Goal: Task Accomplishment & Management: Manage account settings

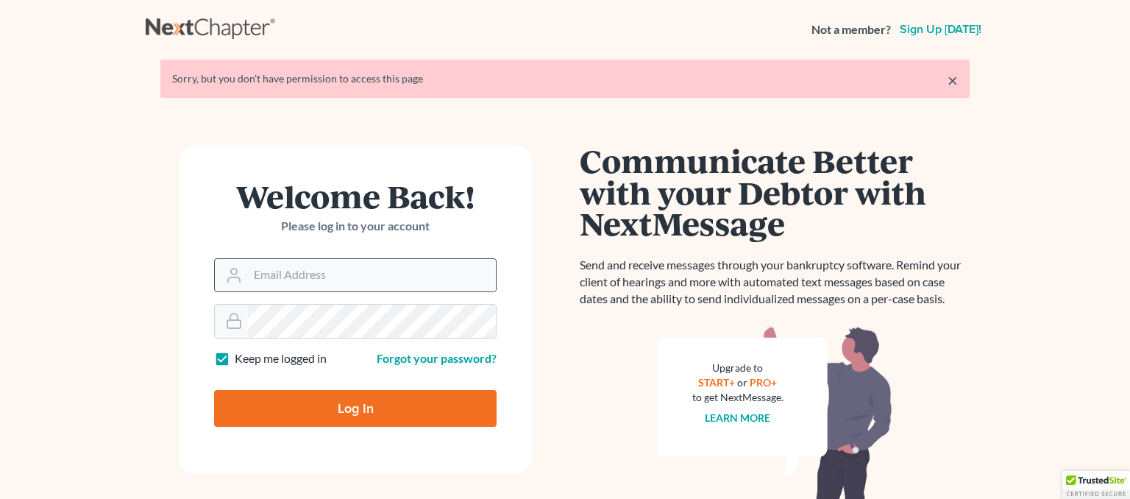
click at [355, 255] on div "Welcome Back! Please log in to your account" at bounding box center [355, 219] width 283 height 78
click at [350, 263] on input "Email Address" at bounding box center [372, 275] width 248 height 32
type input "[EMAIL_ADDRESS][DOMAIN_NAME]"
click at [316, 402] on input "Log In" at bounding box center [355, 408] width 283 height 37
type input "Thinking..."
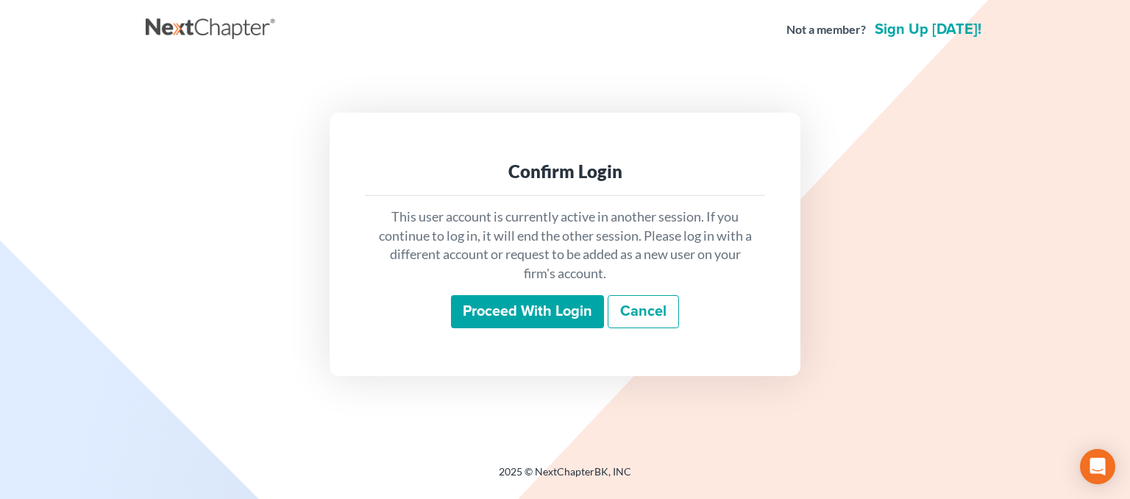
click at [527, 307] on input "Proceed with login" at bounding box center [527, 312] width 153 height 34
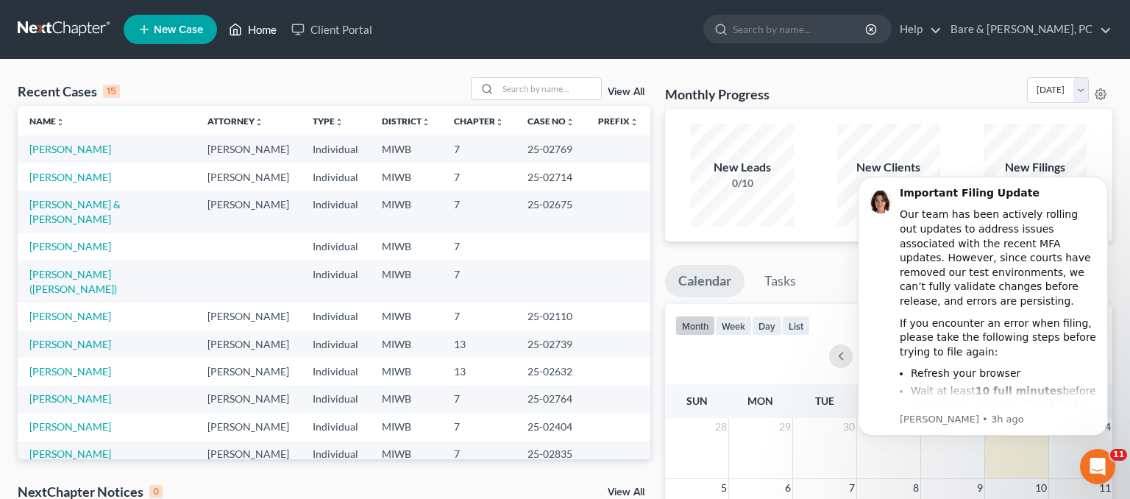
click at [249, 28] on link "Home" at bounding box center [253, 29] width 63 height 26
click at [528, 82] on input "search" at bounding box center [549, 88] width 103 height 21
type input "klotzer"
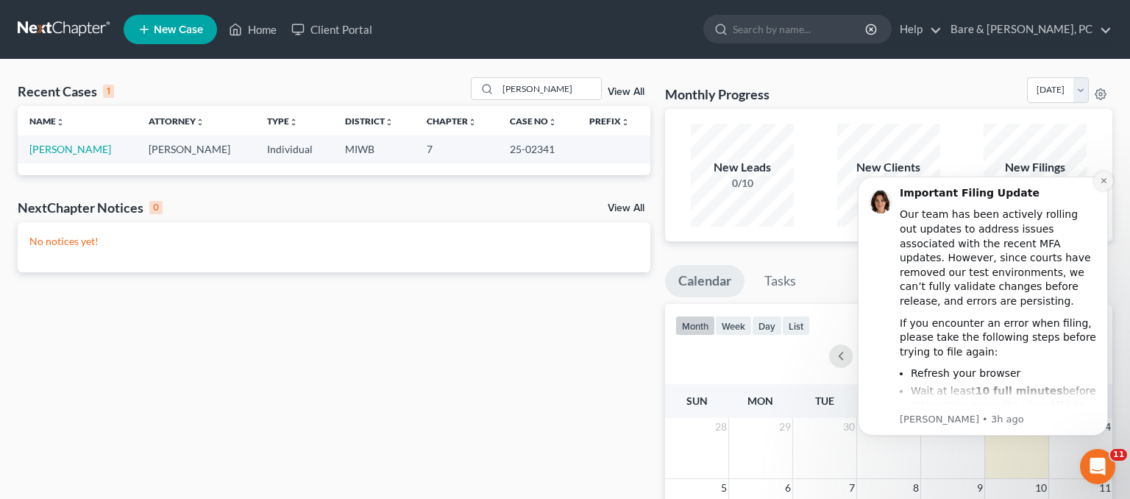
click at [1101, 178] on icon "Dismiss notification" at bounding box center [1104, 181] width 8 height 8
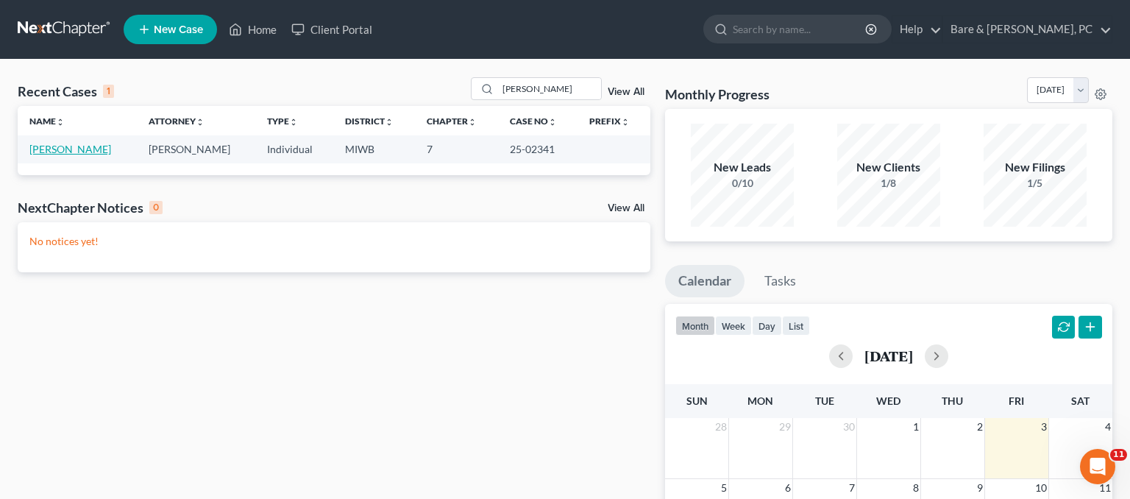
click at [71, 155] on link "Klotzer, Robert" at bounding box center [70, 149] width 82 height 13
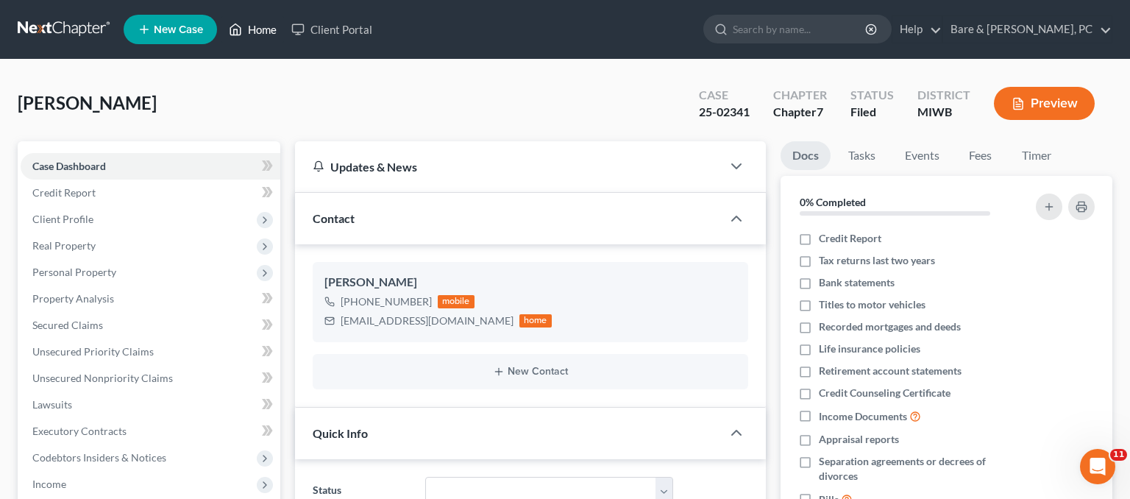
click at [256, 22] on link "Home" at bounding box center [253, 29] width 63 height 26
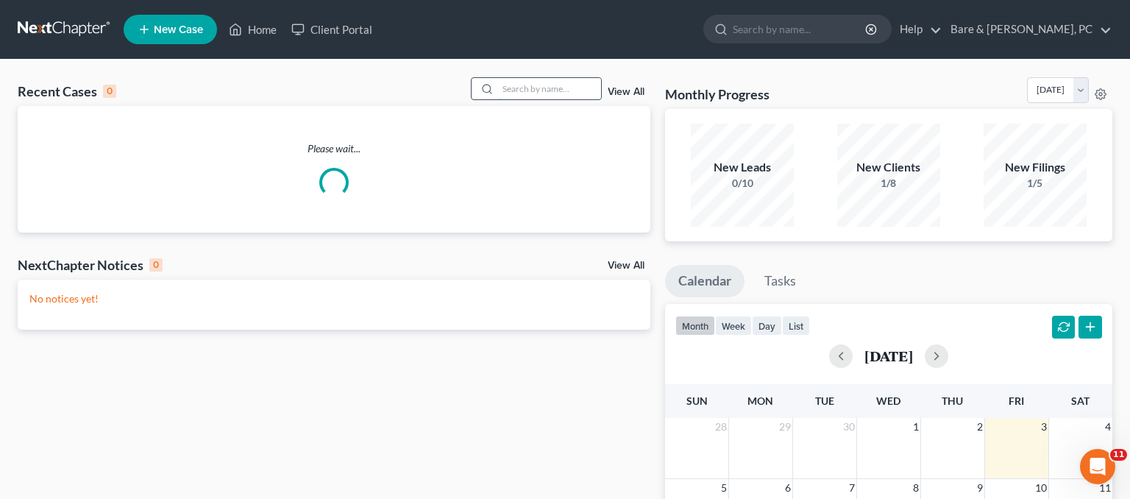
click at [558, 93] on input "search" at bounding box center [549, 88] width 103 height 21
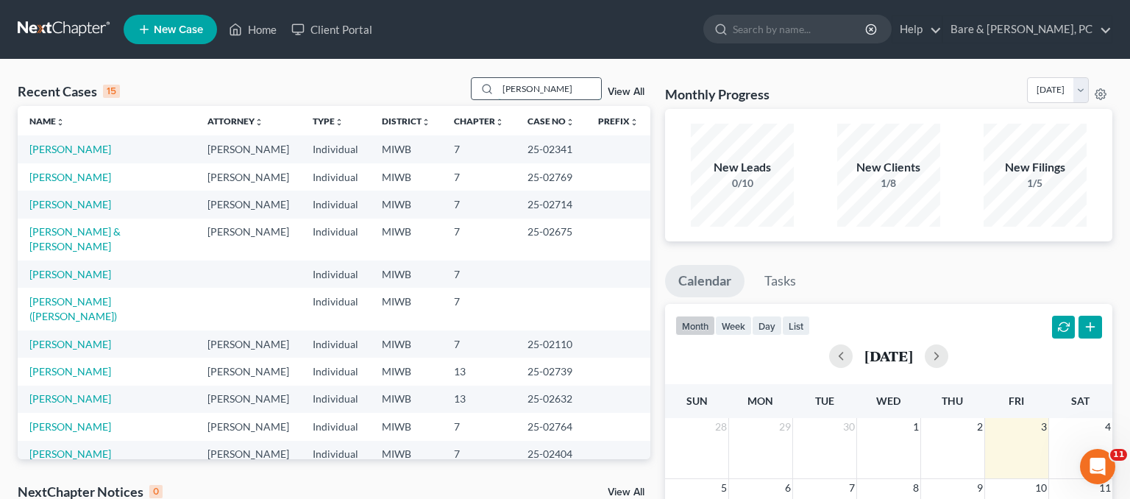
type input "stoddard"
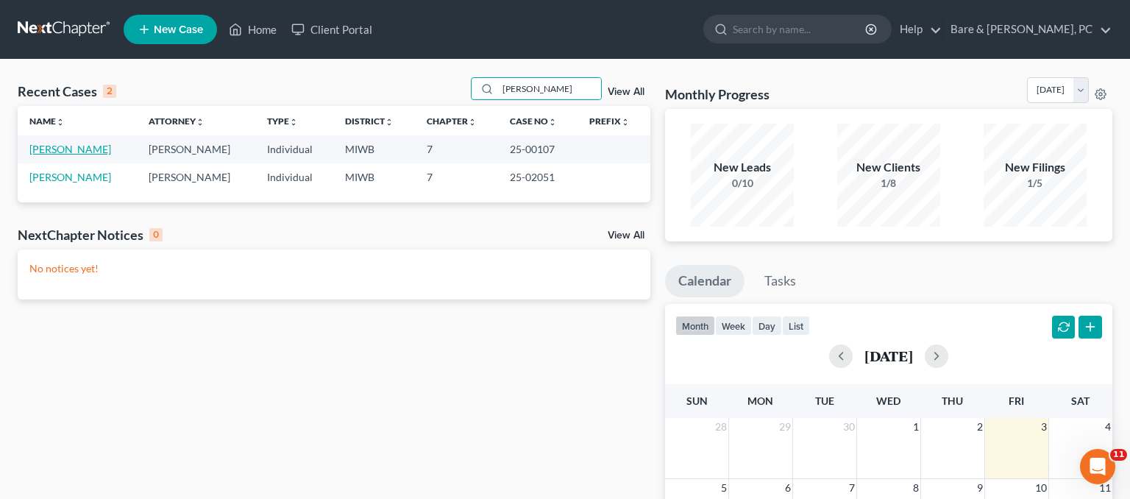
click at [84, 150] on link "Stoddard, Kathy" at bounding box center [70, 149] width 82 height 13
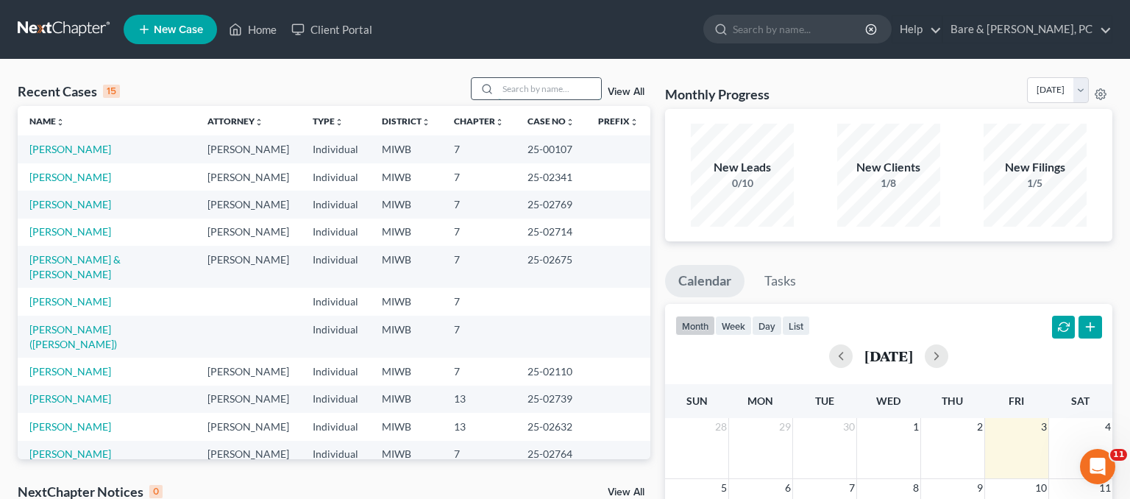
click at [542, 87] on input "search" at bounding box center [549, 88] width 103 height 21
type input "stoddard"
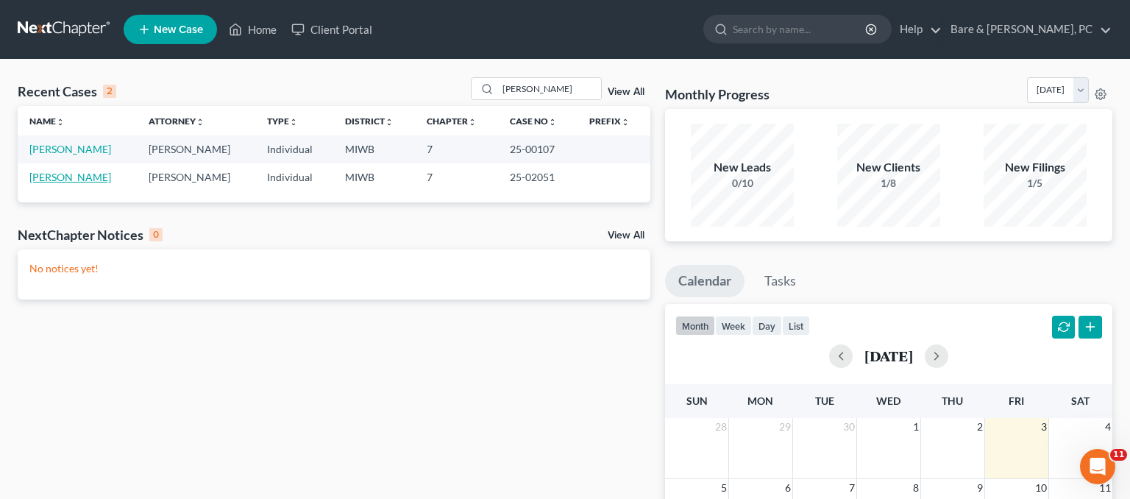
click at [63, 180] on link "Stoddard, Amber" at bounding box center [70, 177] width 82 height 13
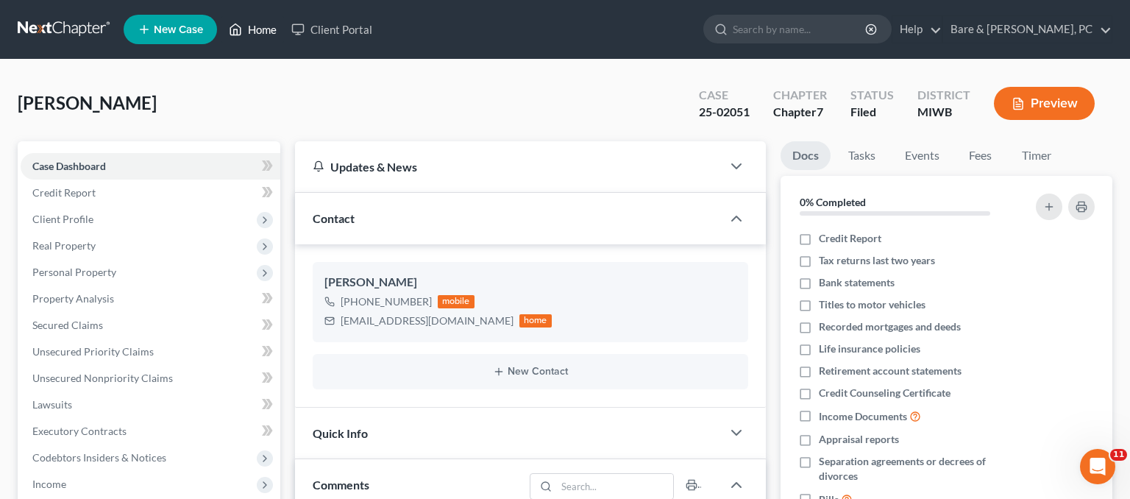
click at [256, 35] on link "Home" at bounding box center [253, 29] width 63 height 26
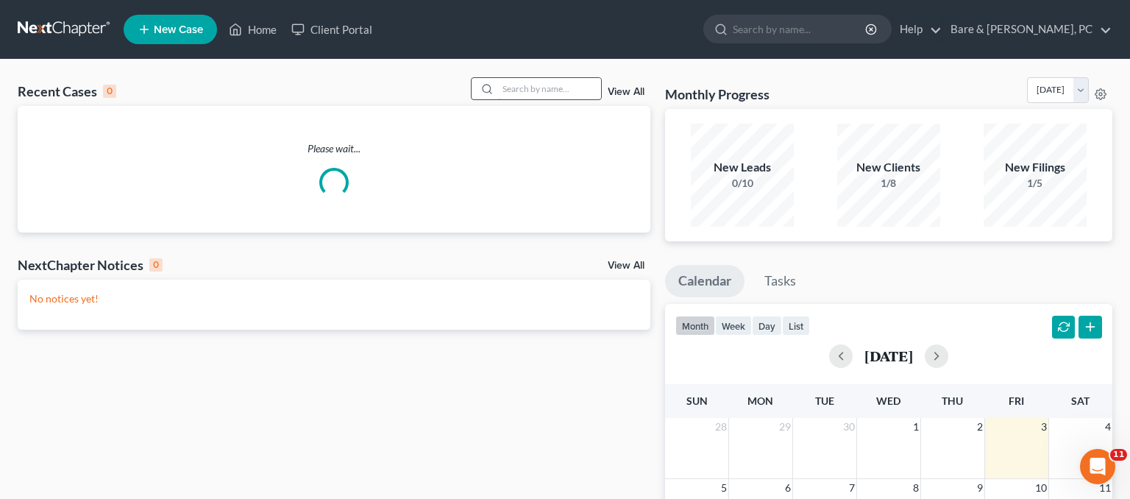
click at [555, 92] on input "search" at bounding box center [549, 88] width 103 height 21
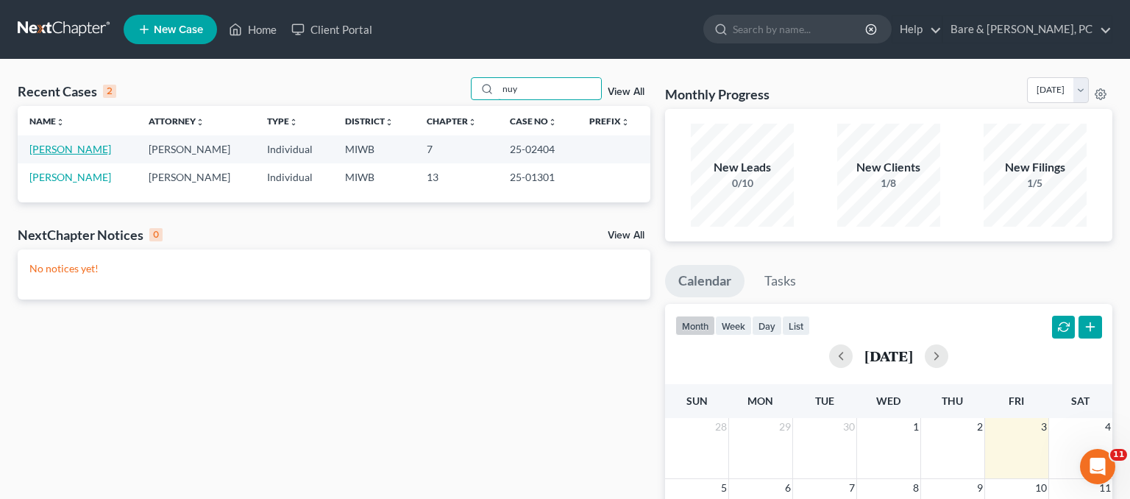
type input "nuy"
click at [71, 148] on link "Nuytten, Eugene" at bounding box center [70, 149] width 82 height 13
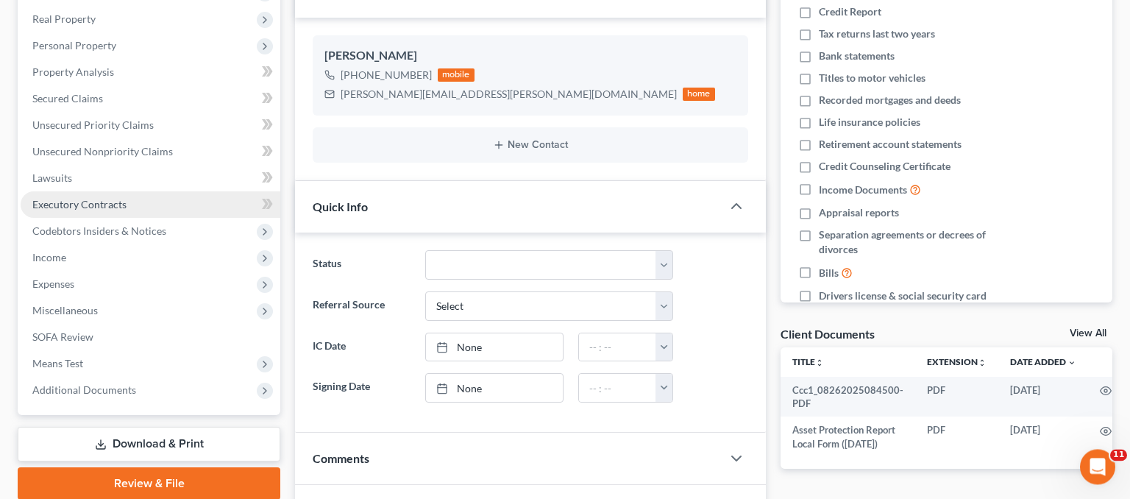
scroll to position [233, 0]
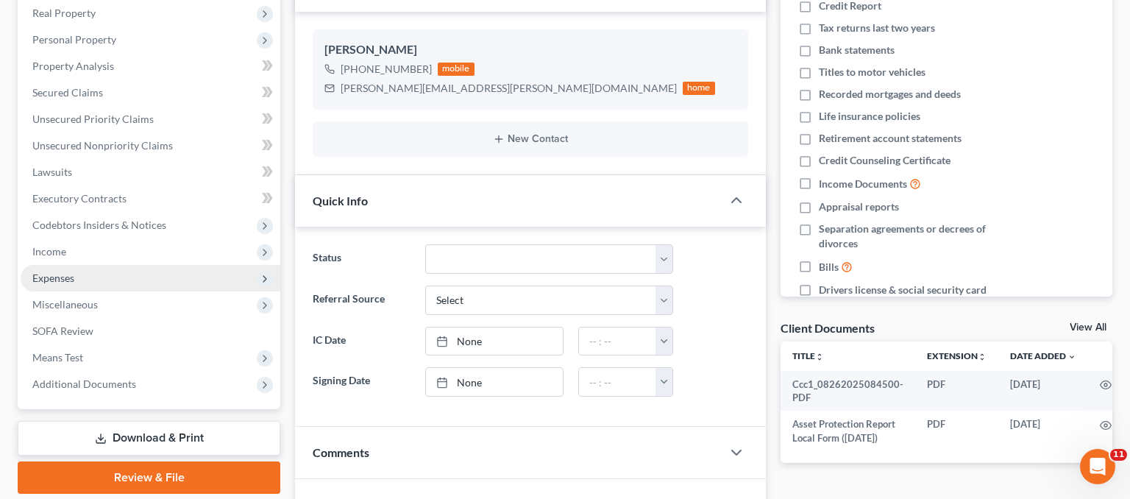
click at [86, 279] on span "Expenses" at bounding box center [151, 278] width 260 height 26
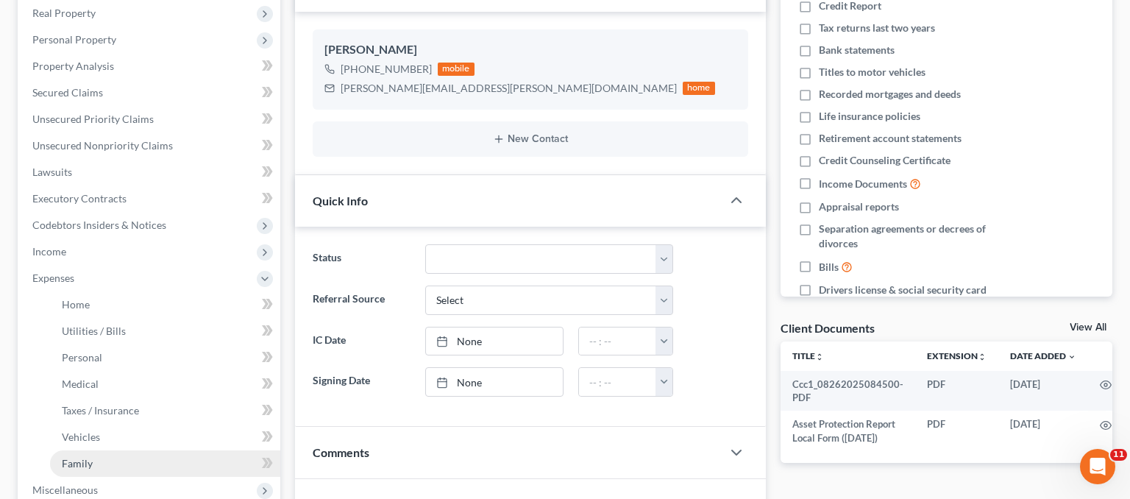
click at [82, 450] on link "Family" at bounding box center [165, 463] width 230 height 26
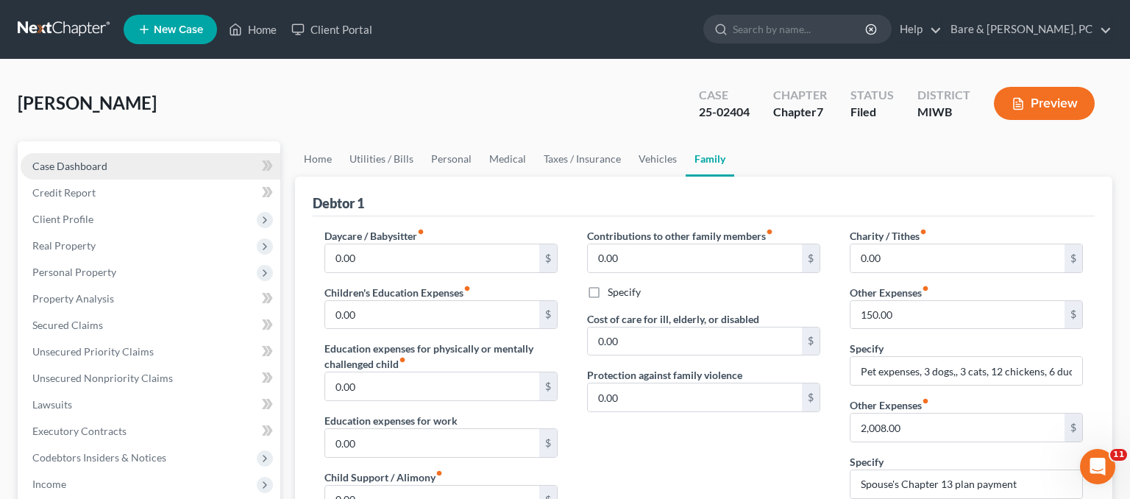
click at [84, 164] on span "Case Dashboard" at bounding box center [69, 166] width 75 height 13
select select "6"
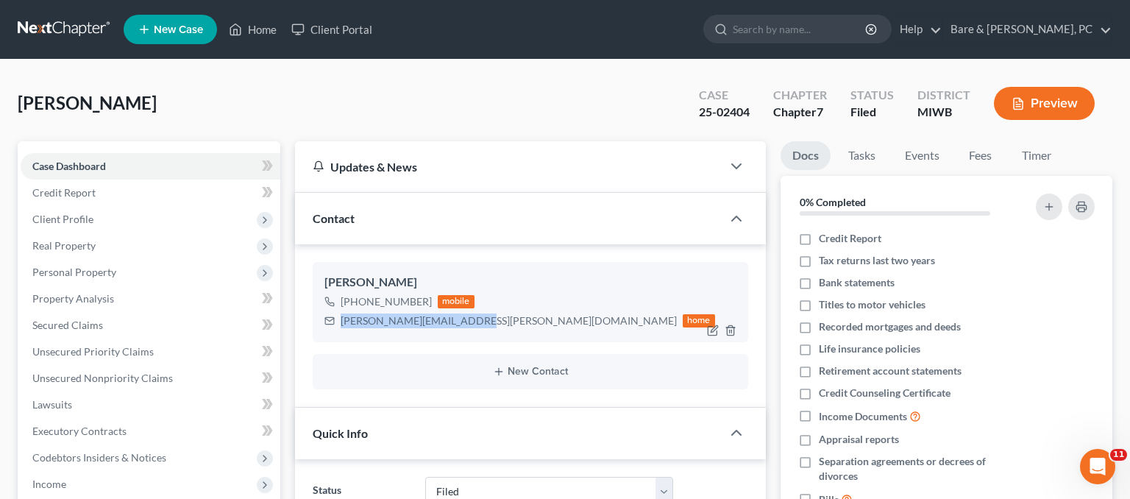
drag, startPoint x: 461, startPoint y: 322, endPoint x: 337, endPoint y: 325, distance: 123.7
click at [337, 325] on div "jessica.nuytten@gmail.com home" at bounding box center [520, 320] width 391 height 19
copy div "jessica.nuytten@gmail.com"
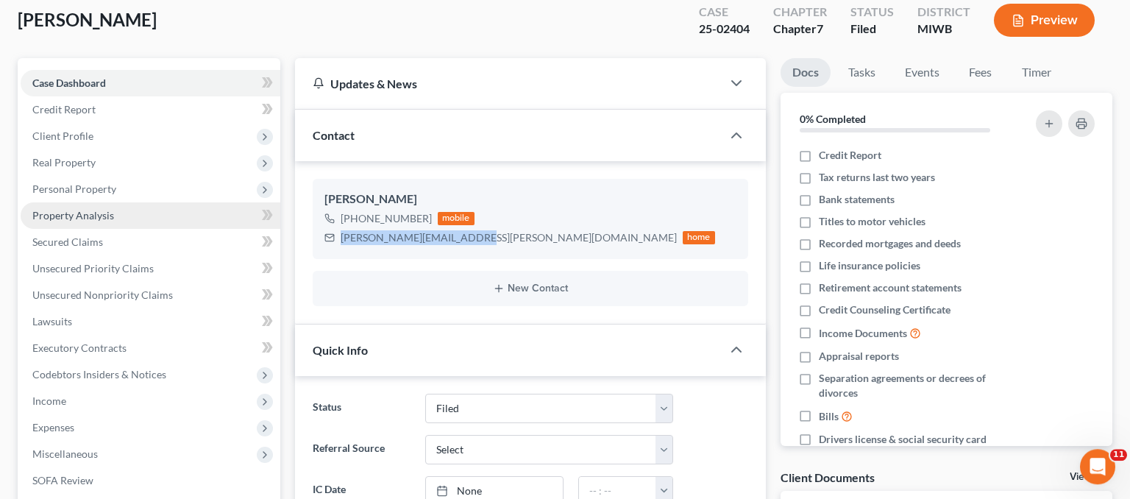
scroll to position [155, 0]
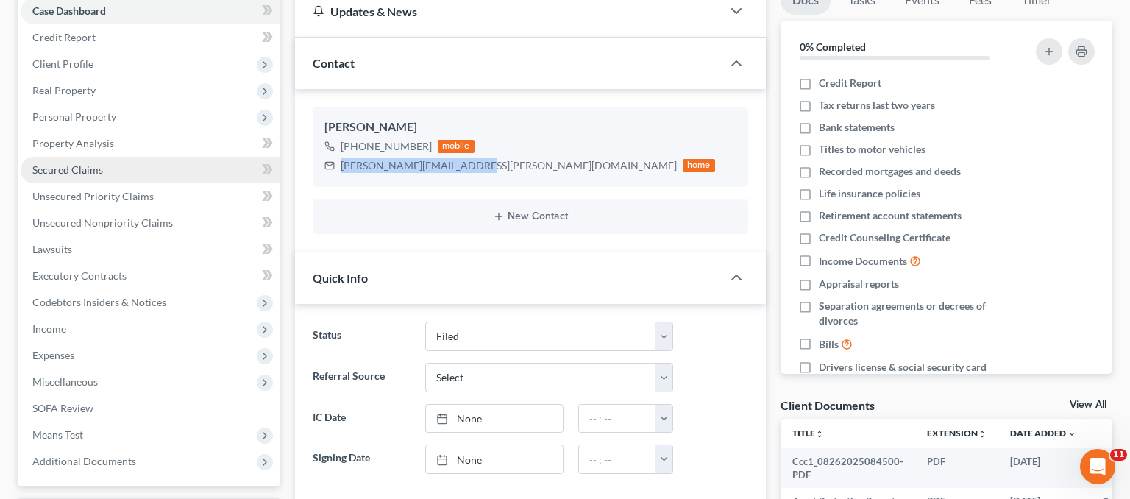
click at [96, 179] on link "Secured Claims" at bounding box center [151, 170] width 260 height 26
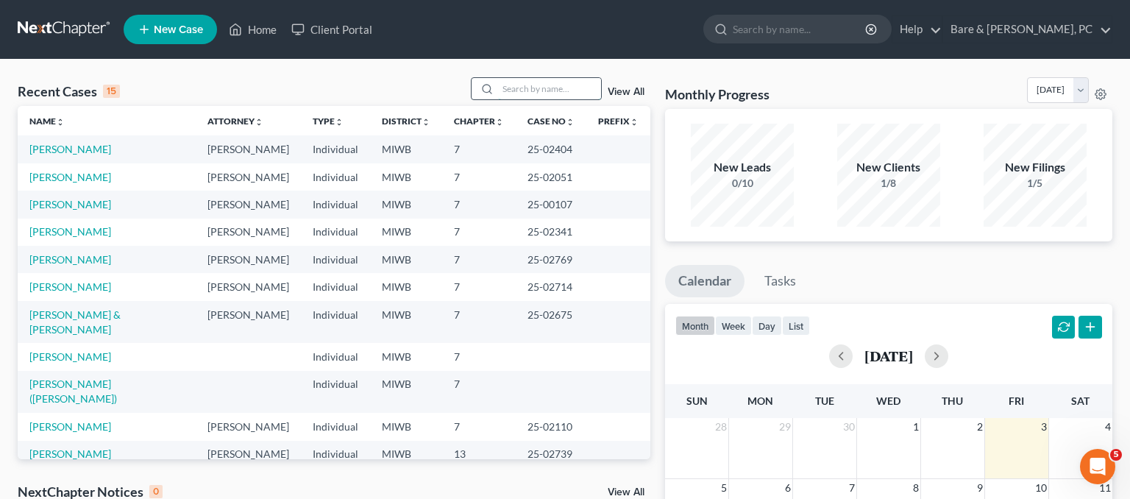
click at [514, 90] on input "search" at bounding box center [549, 88] width 103 height 21
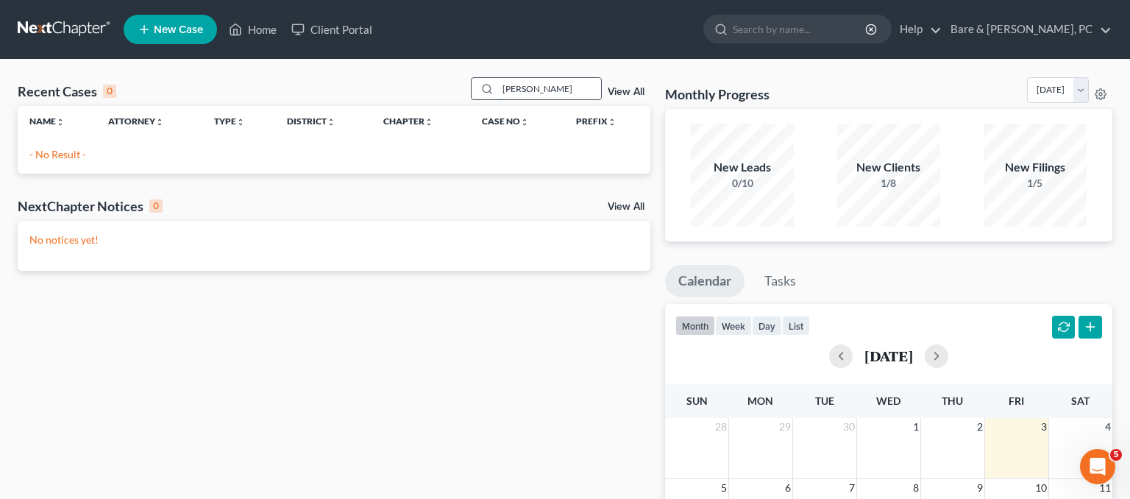
type input "penner"
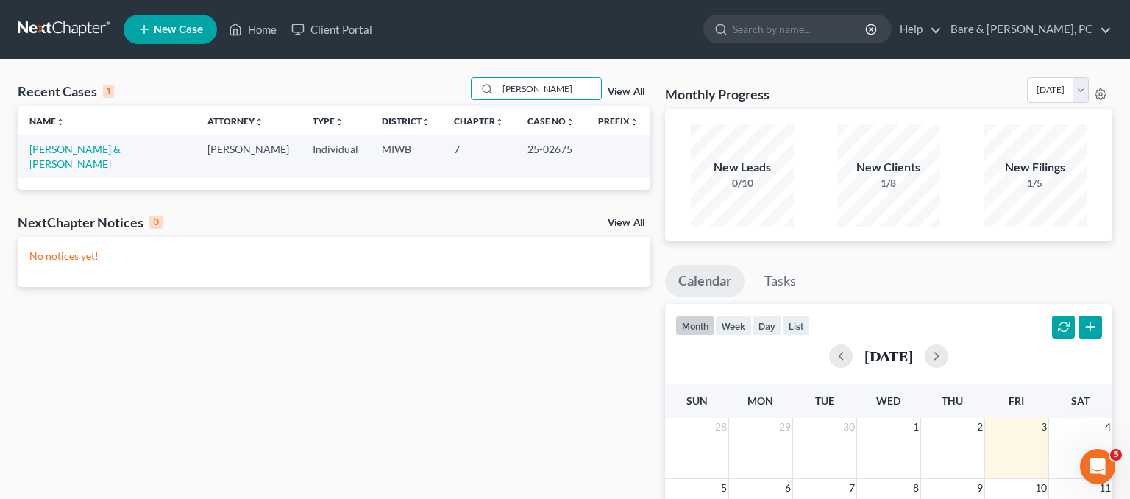
click at [99, 157] on td "Penner, Charles & Patricia" at bounding box center [107, 156] width 178 height 42
click at [98, 149] on link "Penner, Charles & Patricia" at bounding box center [74, 156] width 91 height 27
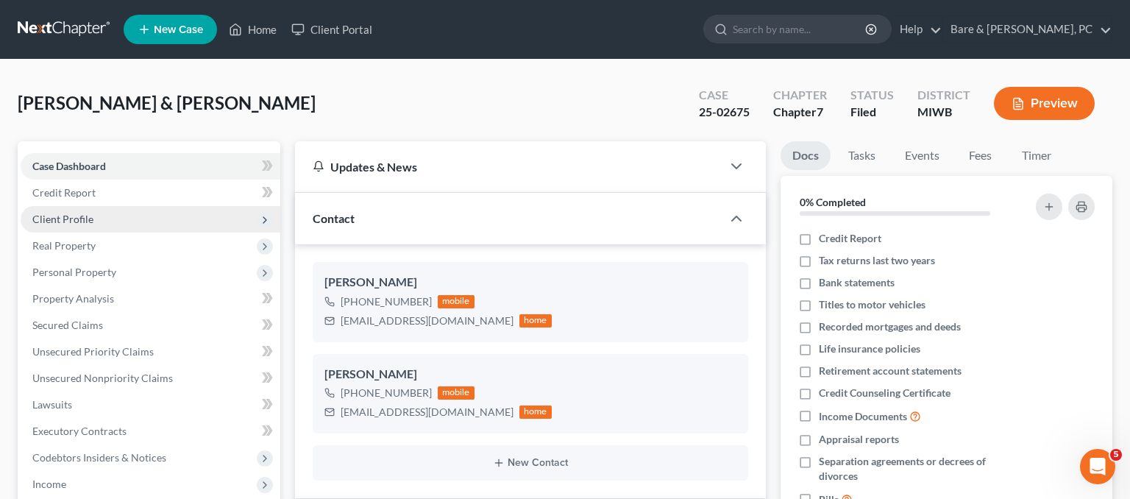
click at [105, 216] on span "Client Profile" at bounding box center [151, 219] width 260 height 26
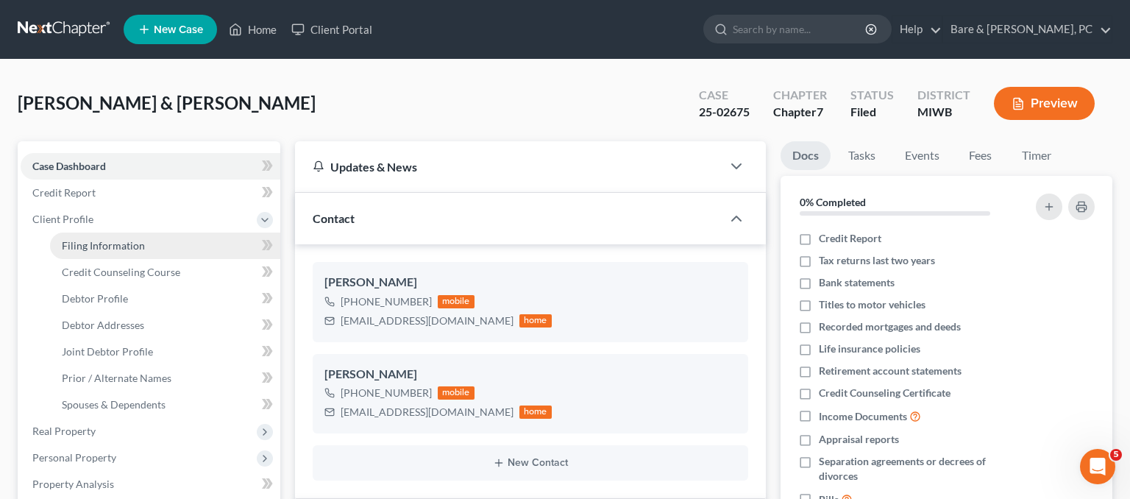
click at [135, 241] on span "Filing Information" at bounding box center [103, 245] width 83 height 13
select select "1"
select select "0"
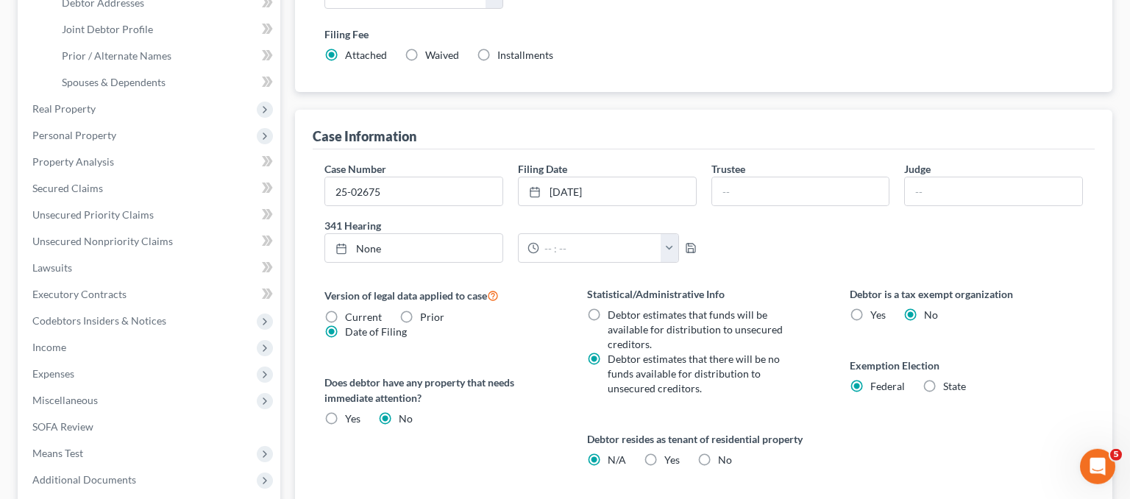
scroll to position [311, 0]
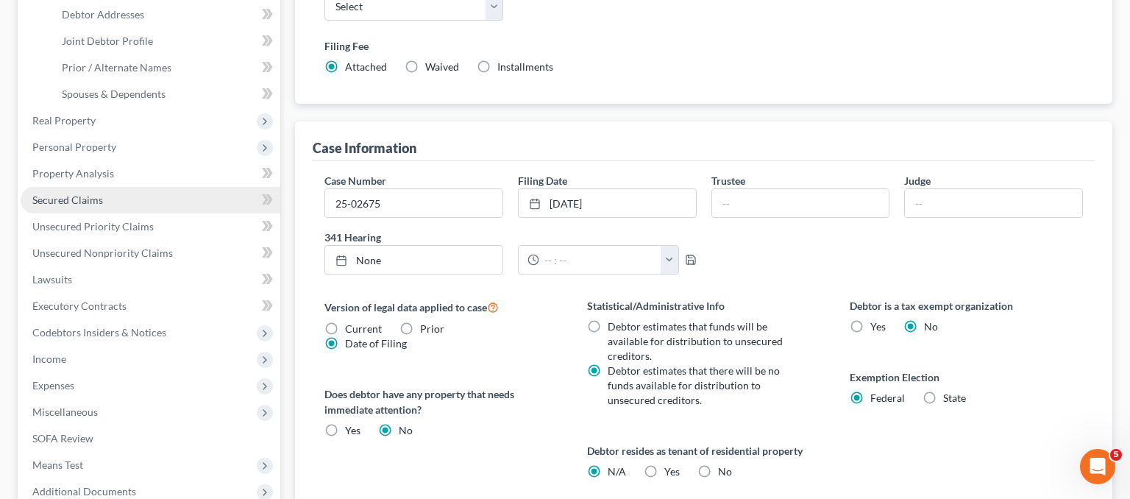
click at [72, 196] on span "Secured Claims" at bounding box center [67, 200] width 71 height 13
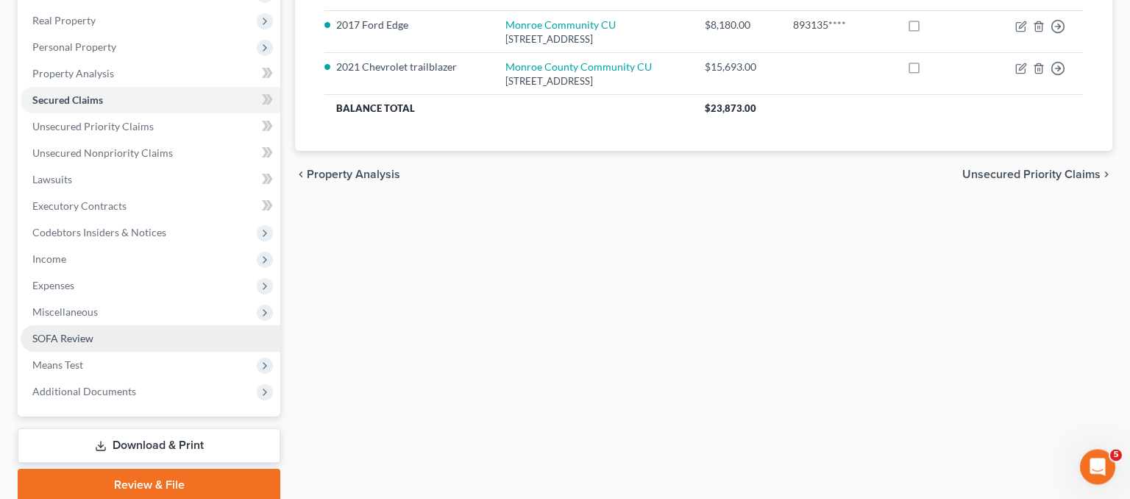
scroll to position [233, 0]
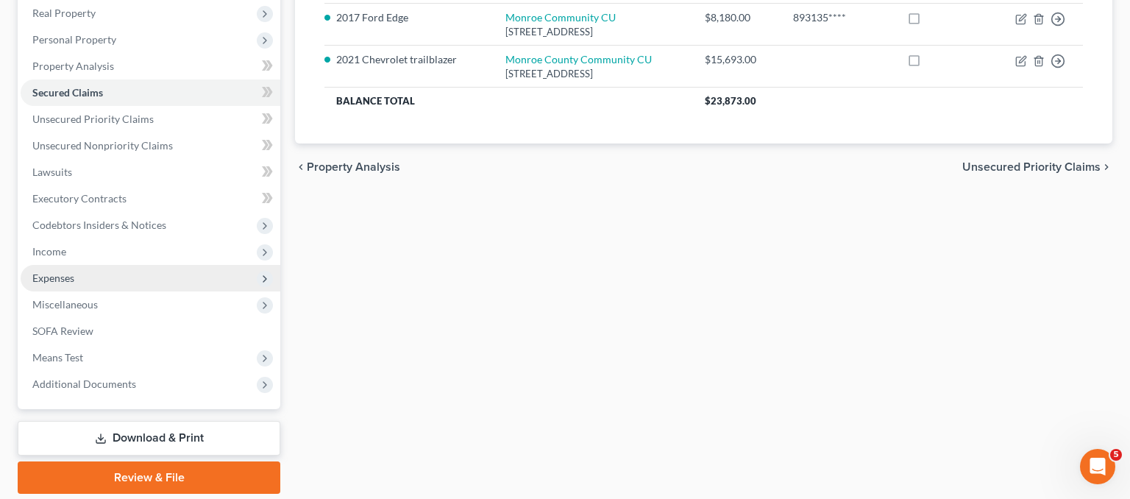
click at [82, 270] on span "Expenses" at bounding box center [151, 278] width 260 height 26
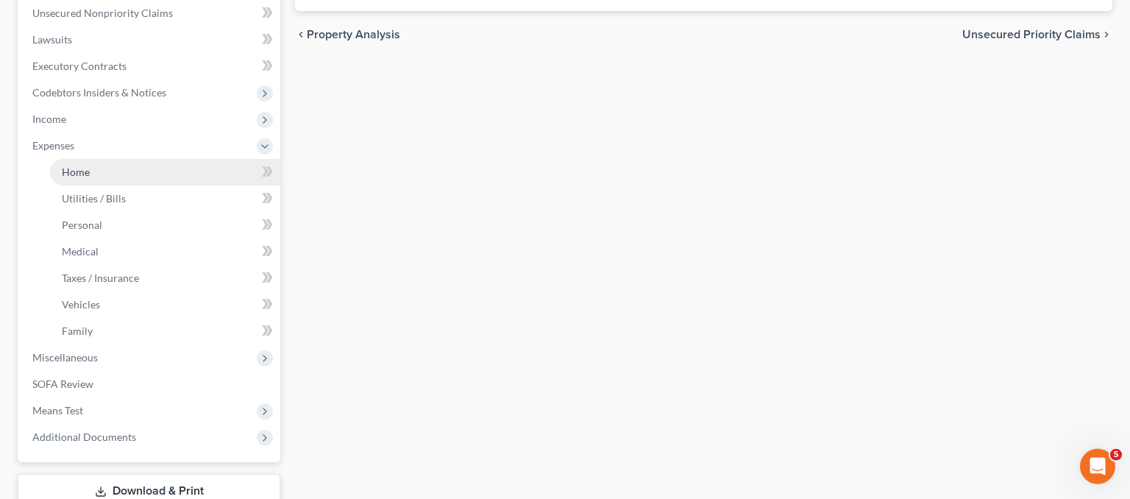
scroll to position [389, 0]
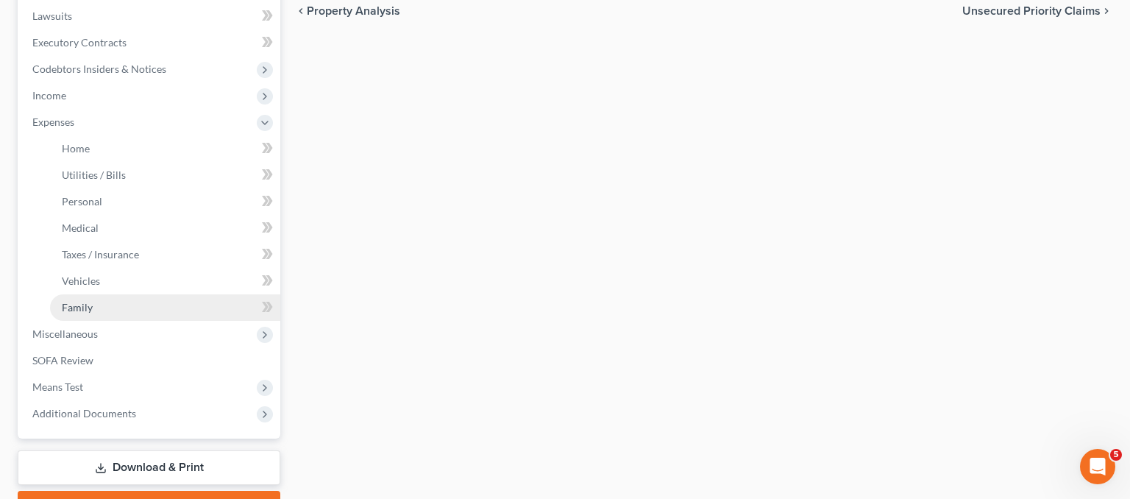
click at [100, 301] on link "Family" at bounding box center [165, 307] width 230 height 26
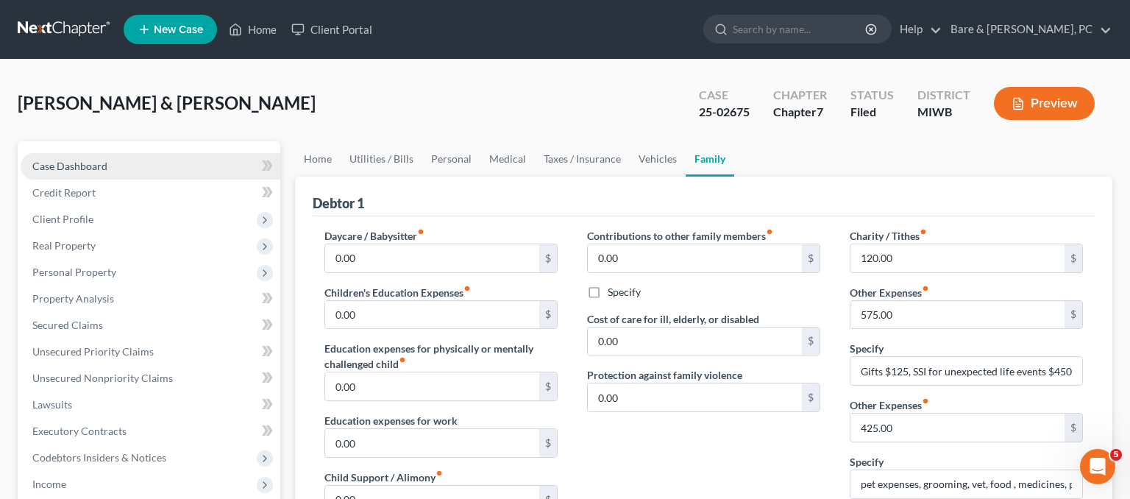
click at [78, 170] on span "Case Dashboard" at bounding box center [69, 166] width 75 height 13
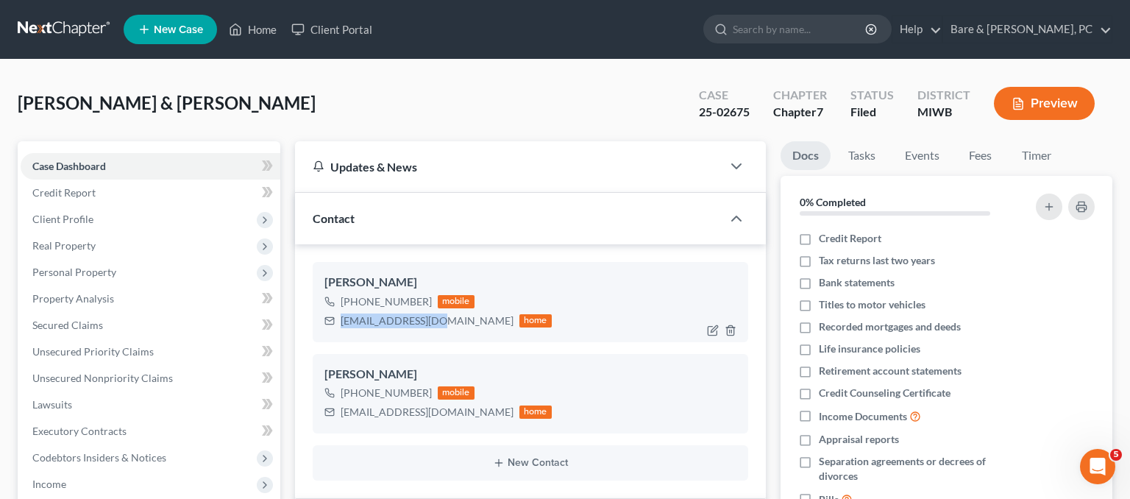
drag, startPoint x: 439, startPoint y: 324, endPoint x: 343, endPoint y: 322, distance: 95.7
click at [343, 322] on div "cnpenner@gmail.com home" at bounding box center [438, 320] width 227 height 19
copy div "cnpenner@gmail.com"
click at [417, 343] on ng-include "Charles Penner +1 (810) 533-4727 mobile cnpenner@gmail.com home Patricia Penner…" at bounding box center [531, 371] width 436 height 219
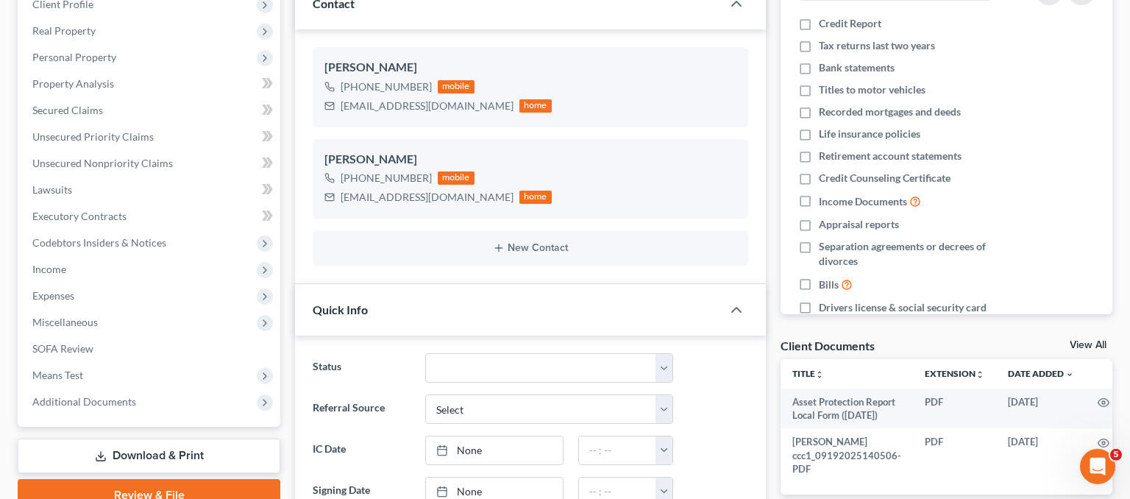
scroll to position [233, 0]
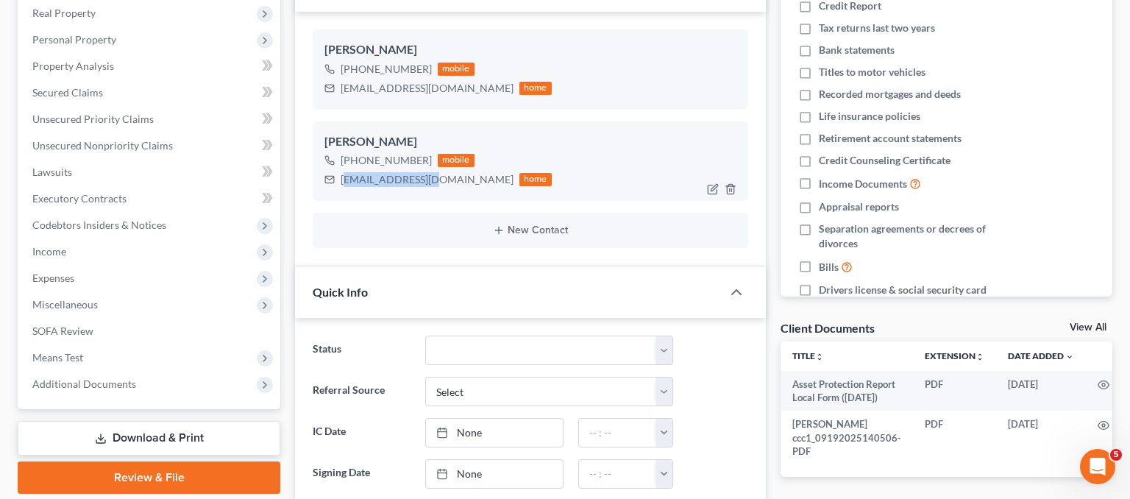
drag, startPoint x: 436, startPoint y: 177, endPoint x: 347, endPoint y: 177, distance: 88.3
click at [347, 177] on div "mompenner@aol.com" at bounding box center [427, 179] width 173 height 15
click at [386, 179] on div "mompenner@aol.com" at bounding box center [427, 179] width 173 height 15
drag, startPoint x: 425, startPoint y: 178, endPoint x: 344, endPoint y: 181, distance: 80.3
click at [344, 181] on div "mompenner@aol.com" at bounding box center [427, 179] width 173 height 15
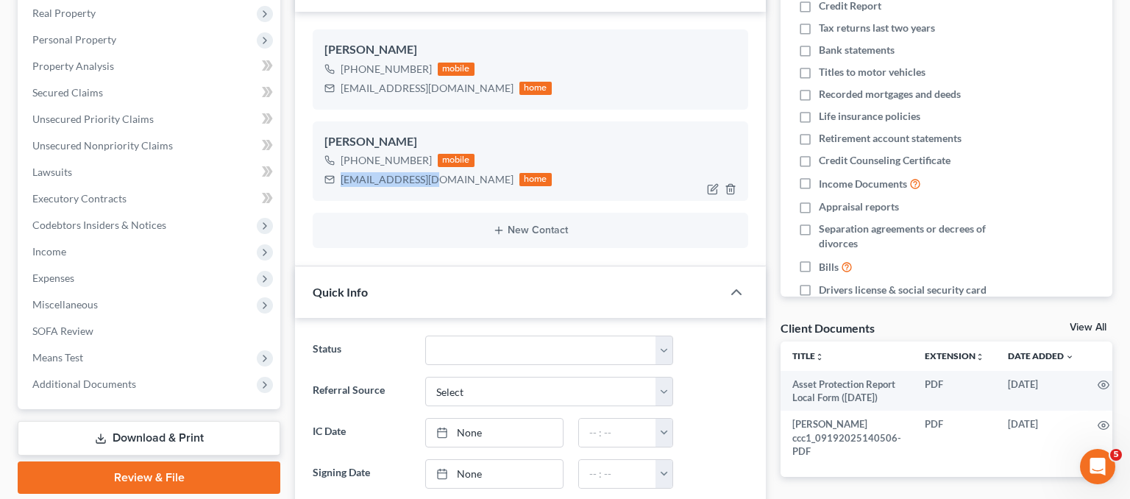
copy div "mompenner@aol.com"
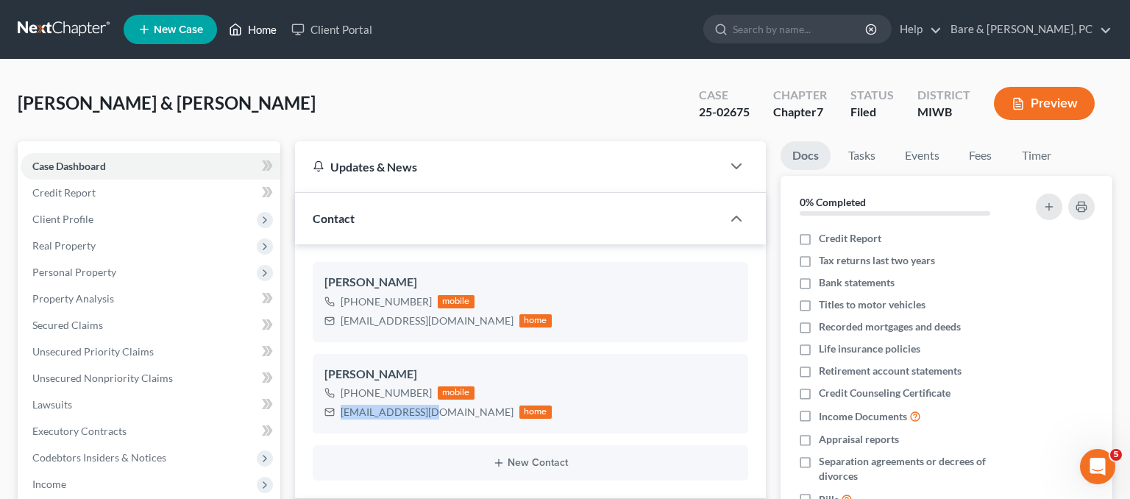
click at [249, 37] on link "Home" at bounding box center [253, 29] width 63 height 26
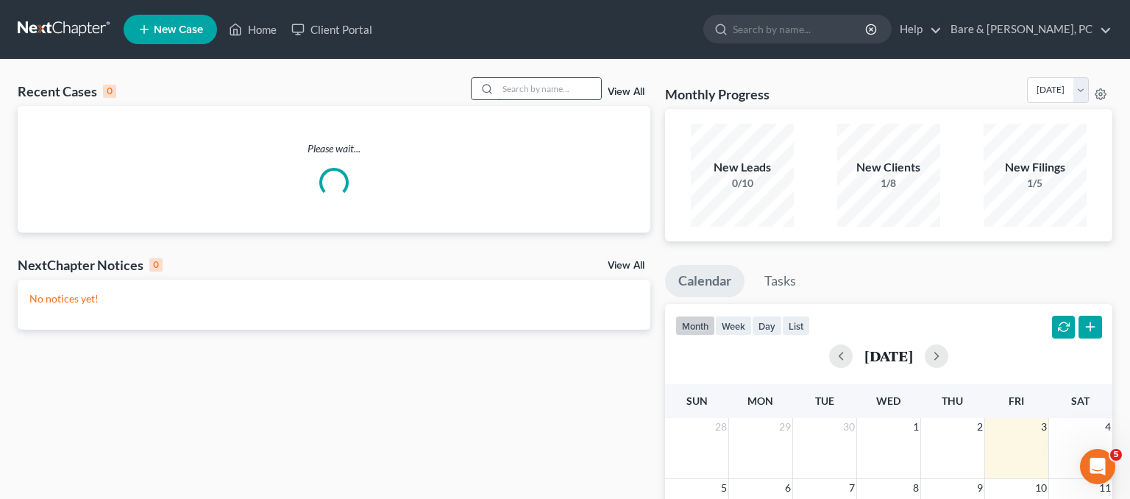
click at [540, 84] on input "search" at bounding box center [549, 88] width 103 height 21
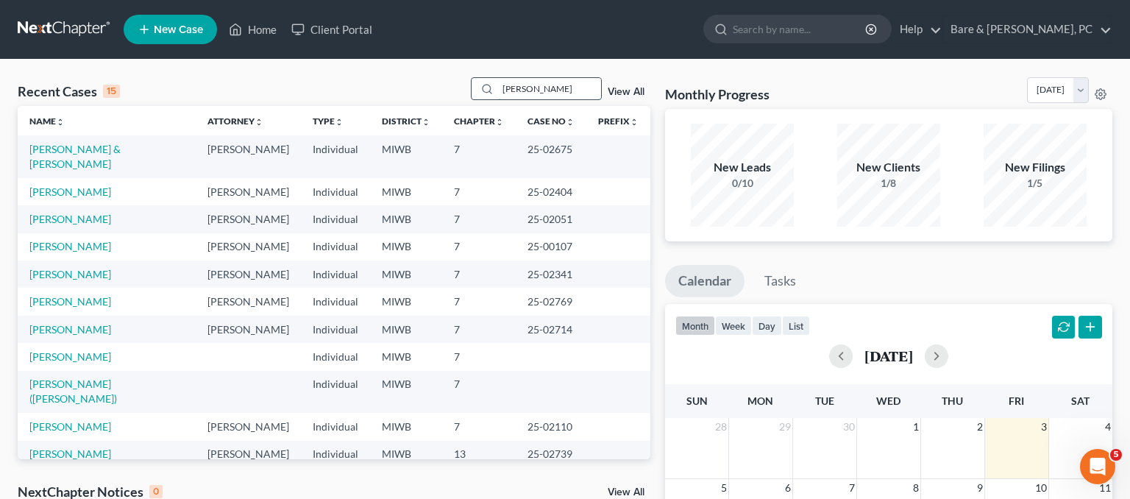
type input "newcombe"
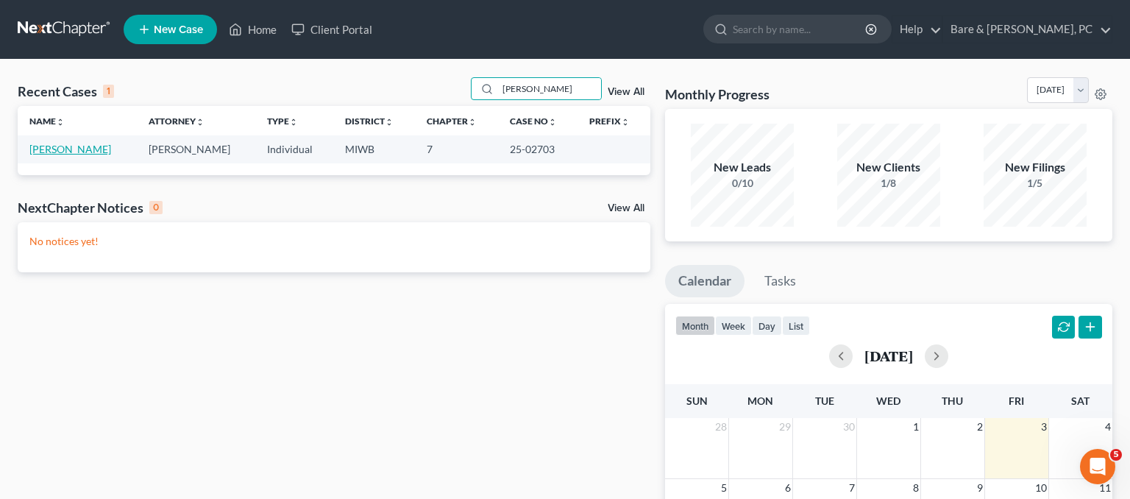
click at [104, 151] on link "Newcombe, Justin" at bounding box center [70, 149] width 82 height 13
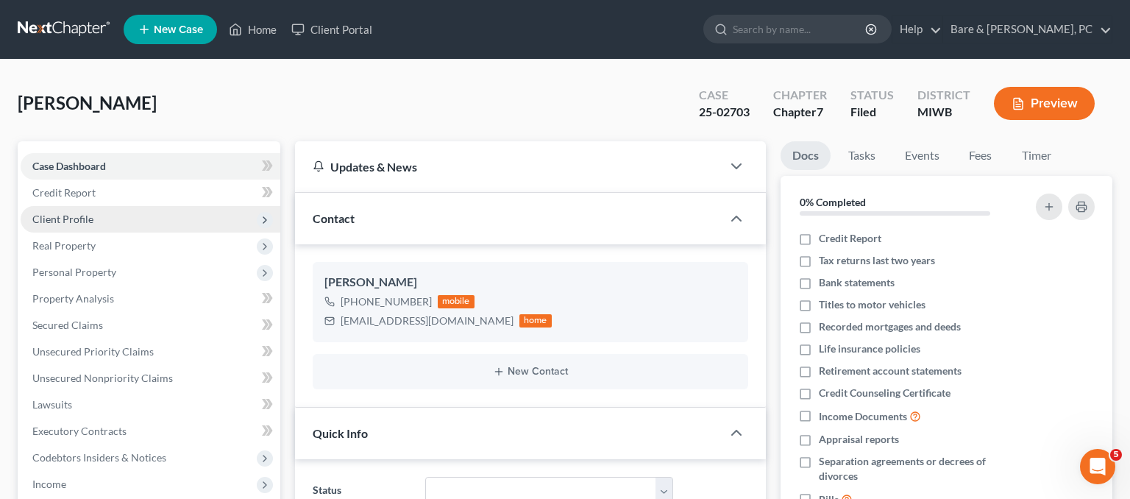
click at [87, 220] on span "Client Profile" at bounding box center [62, 219] width 61 height 13
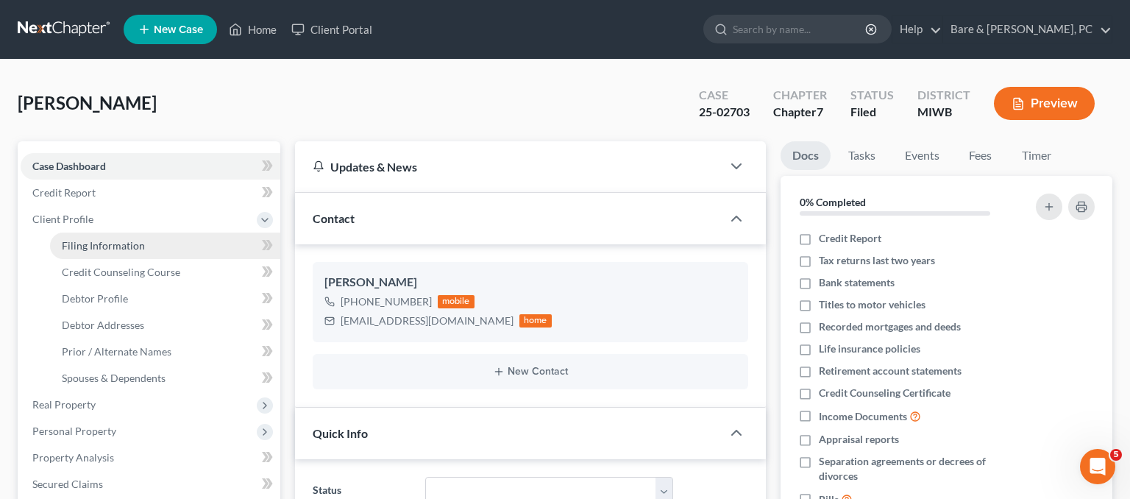
click at [97, 241] on span "Filing Information" at bounding box center [103, 245] width 83 height 13
select select "1"
select select "0"
select select "41"
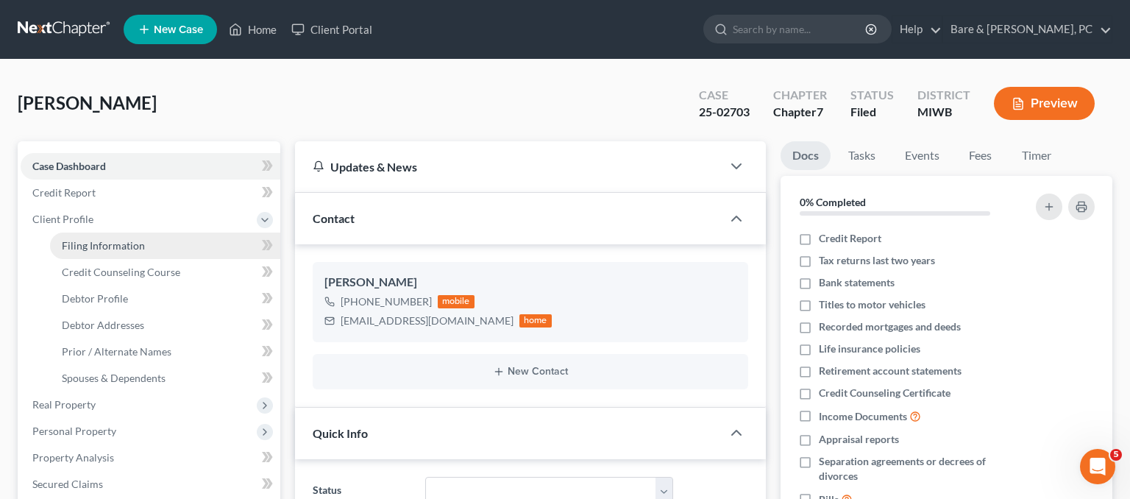
select select "0"
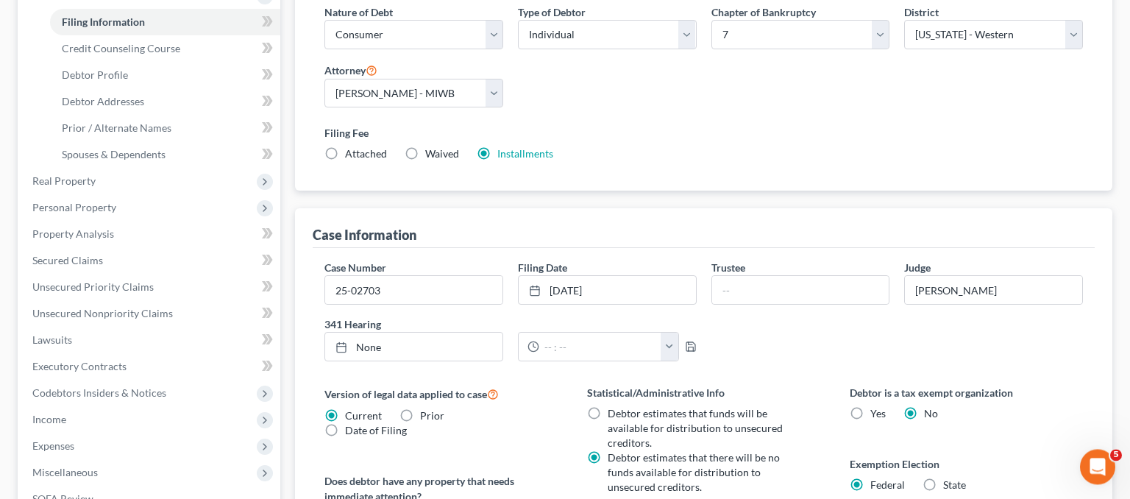
scroll to position [311, 0]
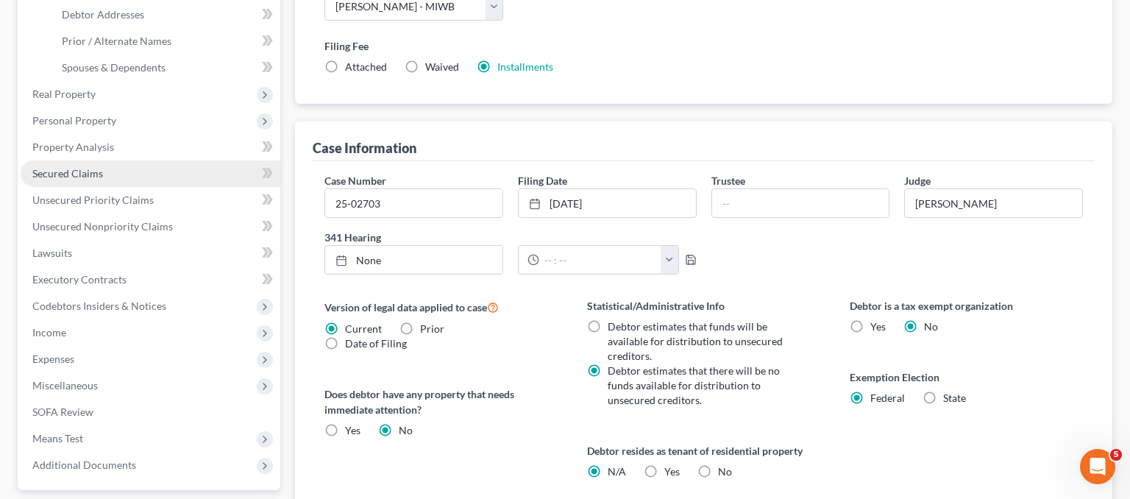
click at [88, 181] on link "Secured Claims" at bounding box center [151, 173] width 260 height 26
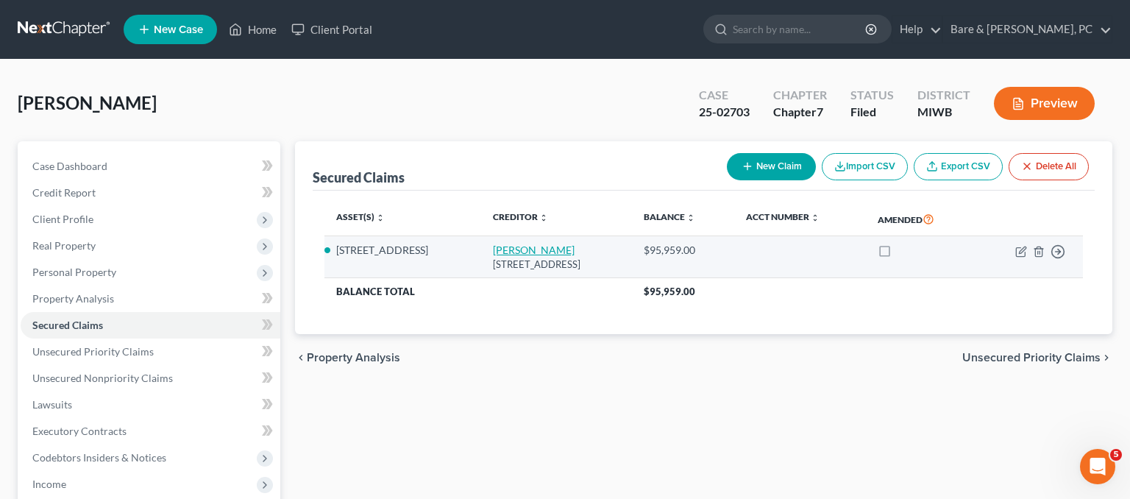
click at [493, 249] on link "Joseph Williams" at bounding box center [534, 250] width 82 height 13
select select "23"
select select "2"
select select "3"
select select "0"
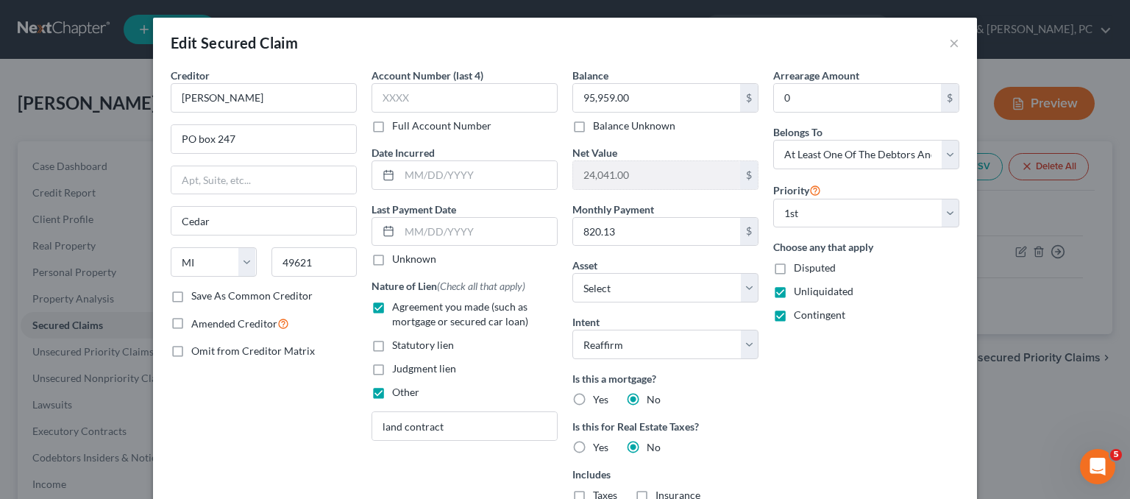
scroll to position [255, 0]
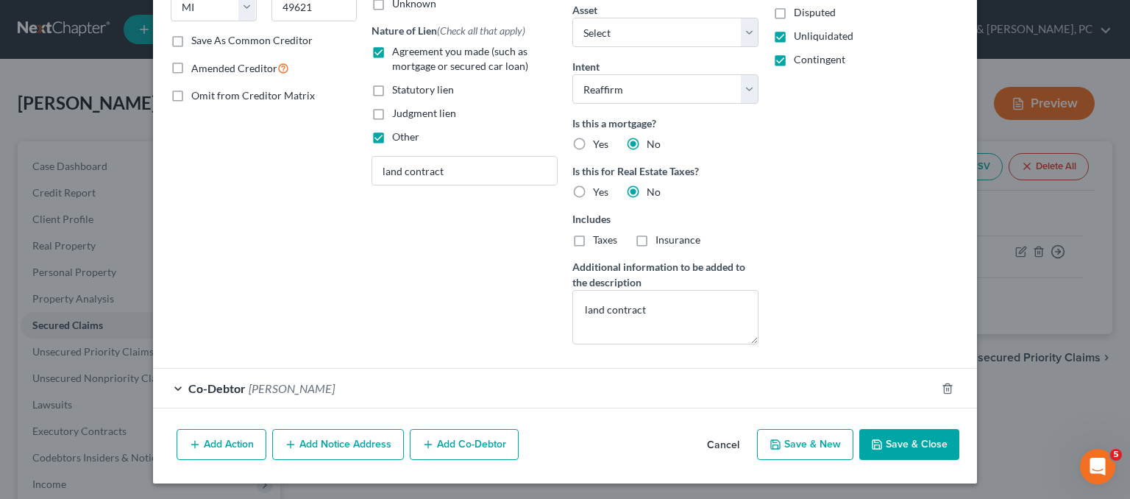
click at [731, 444] on button "Cancel" at bounding box center [723, 445] width 56 height 29
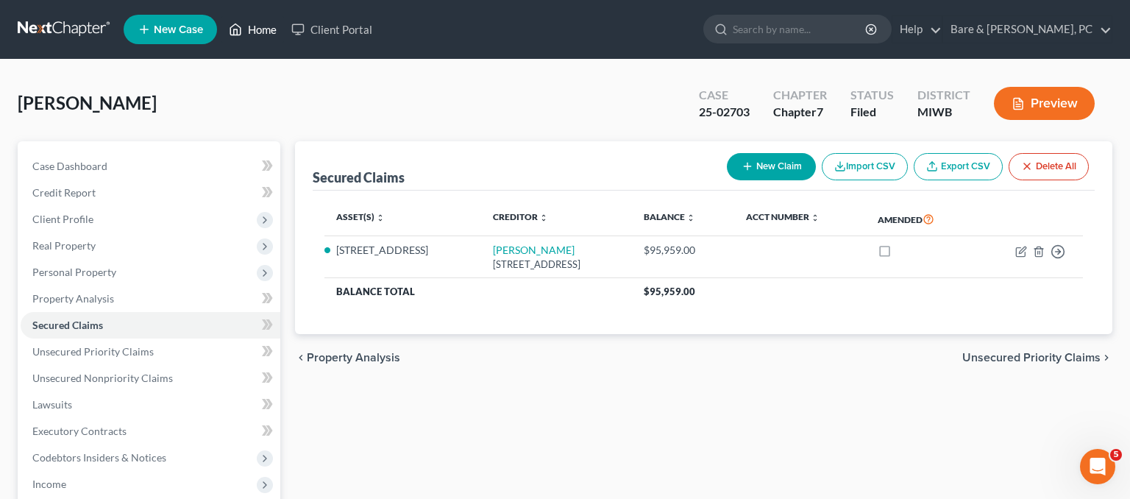
click at [236, 26] on icon at bounding box center [235, 30] width 13 height 18
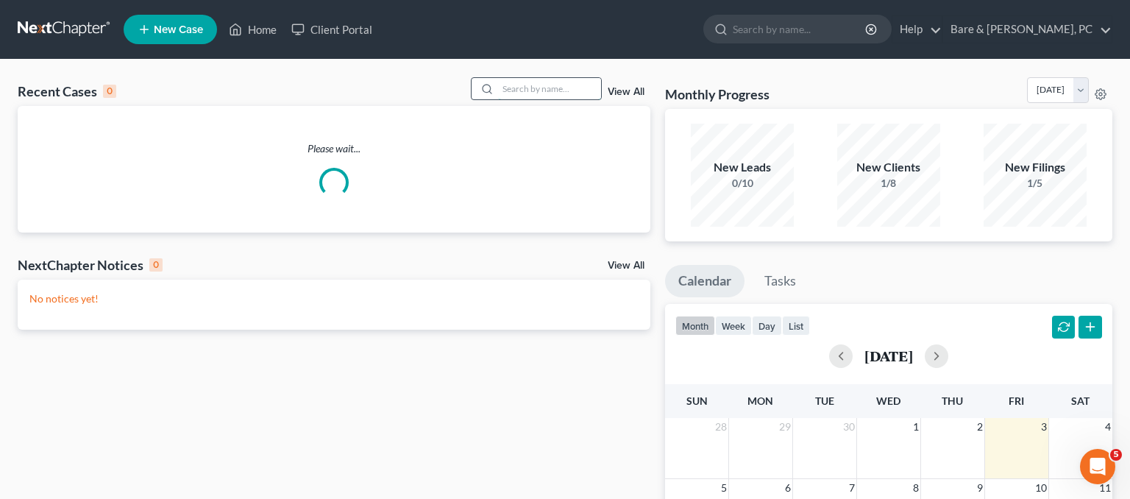
click at [517, 90] on input "search" at bounding box center [549, 88] width 103 height 21
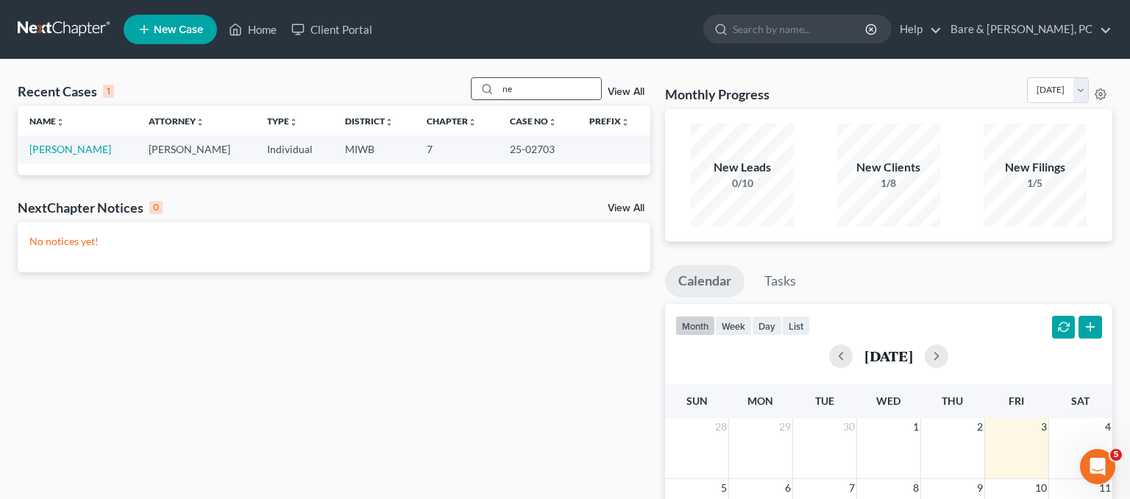
type input "n"
type input "bucko"
click at [59, 147] on link "Bucko, Ashley" at bounding box center [70, 149] width 82 height 13
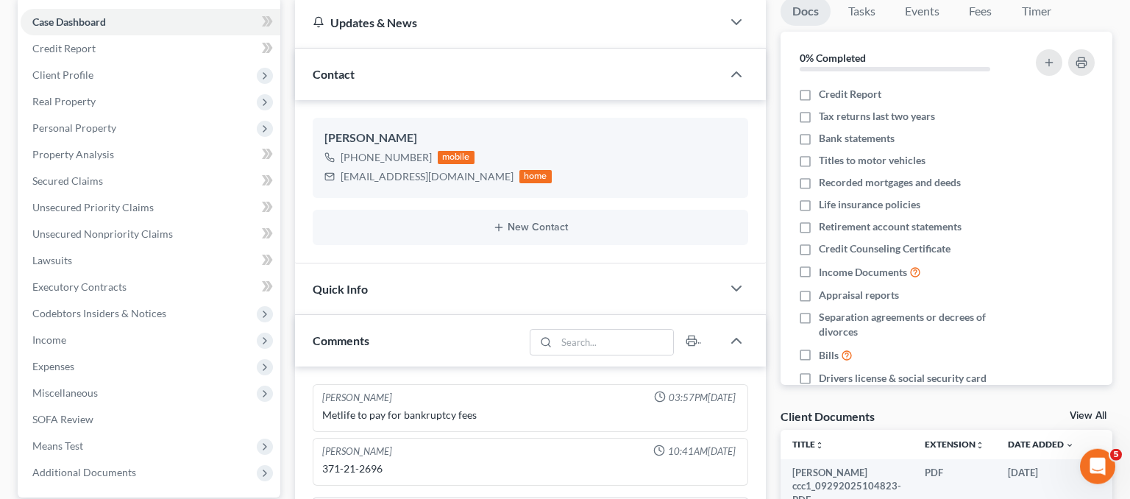
scroll to position [155, 0]
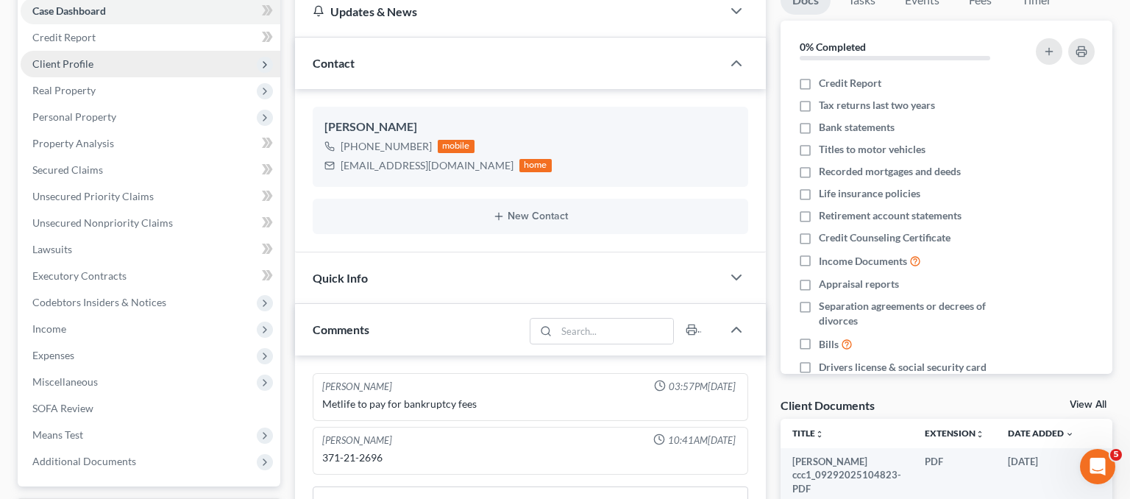
click at [81, 67] on span "Client Profile" at bounding box center [62, 63] width 61 height 13
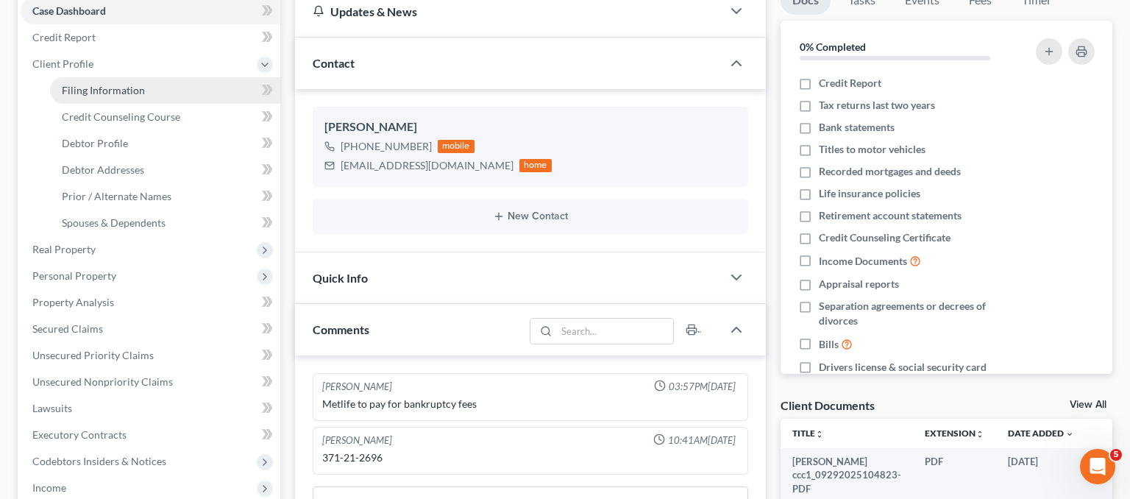
click at [82, 86] on span "Filing Information" at bounding box center [103, 90] width 83 height 13
select select "1"
select select "0"
select select "41"
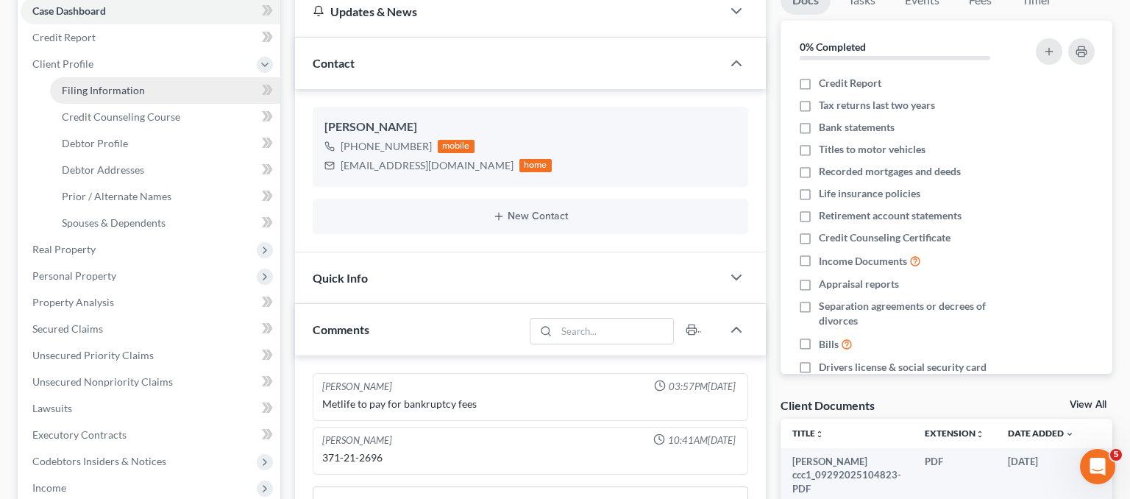
select select "0"
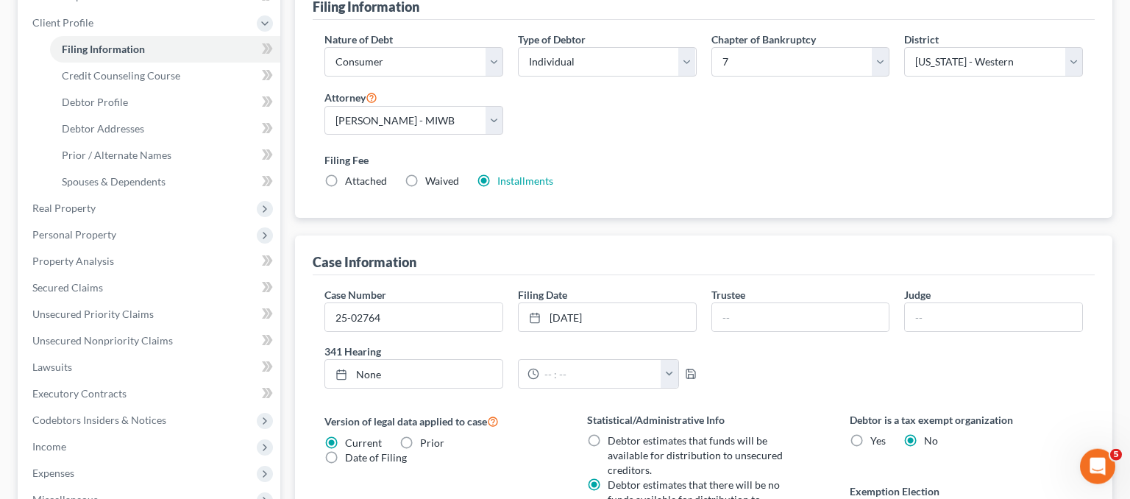
scroll to position [233, 0]
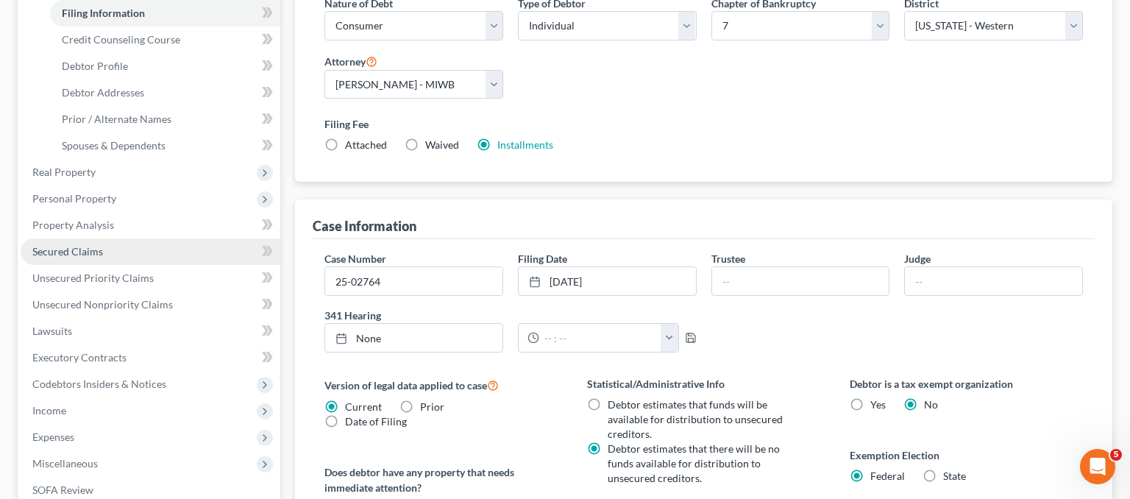
click at [92, 246] on span "Secured Claims" at bounding box center [67, 251] width 71 height 13
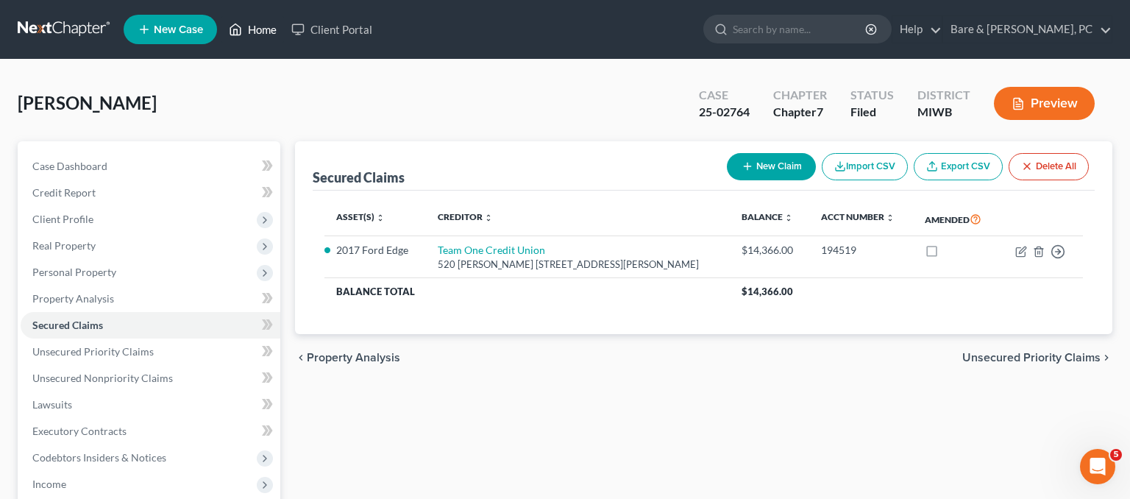
click at [261, 33] on link "Home" at bounding box center [253, 29] width 63 height 26
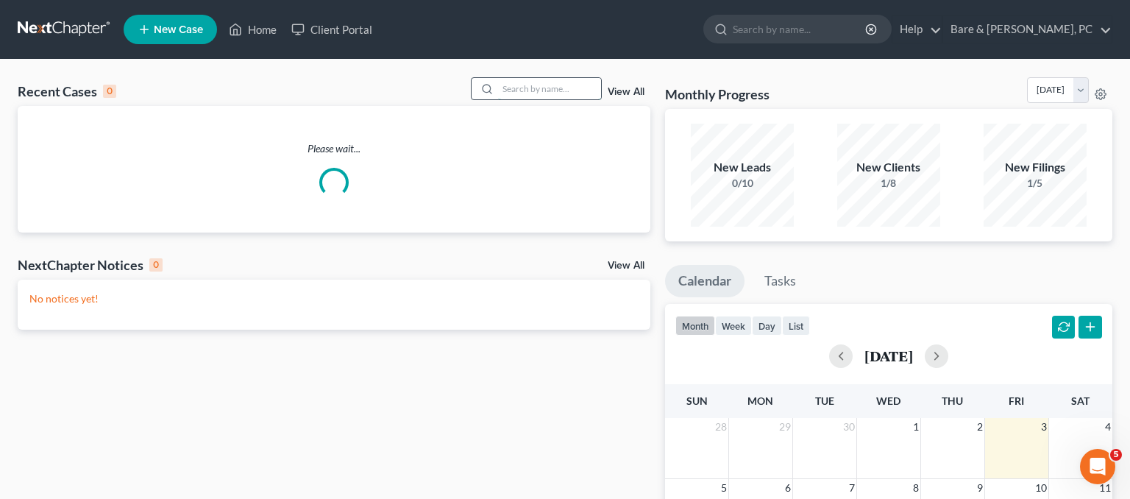
click at [511, 84] on input "search" at bounding box center [549, 88] width 103 height 21
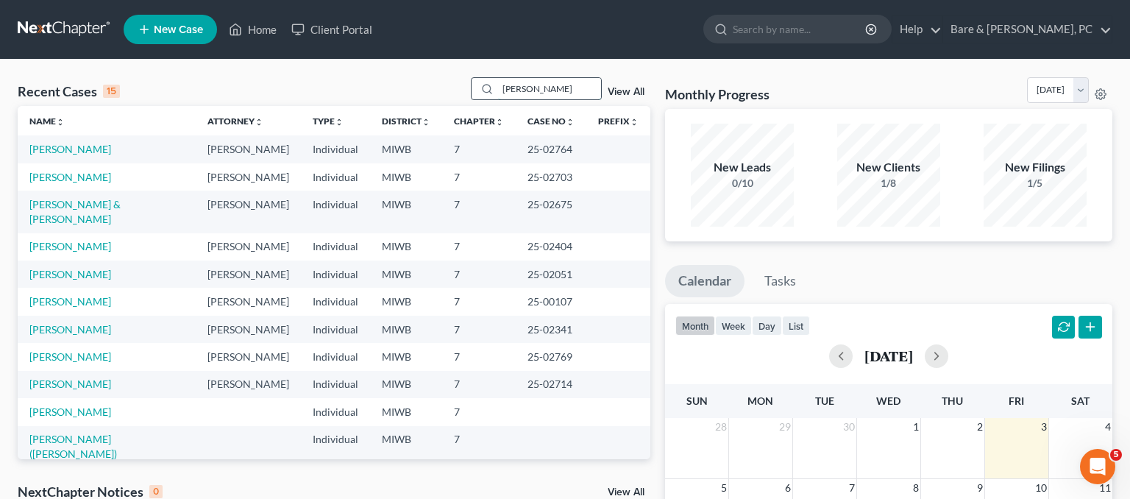
type input "howarth"
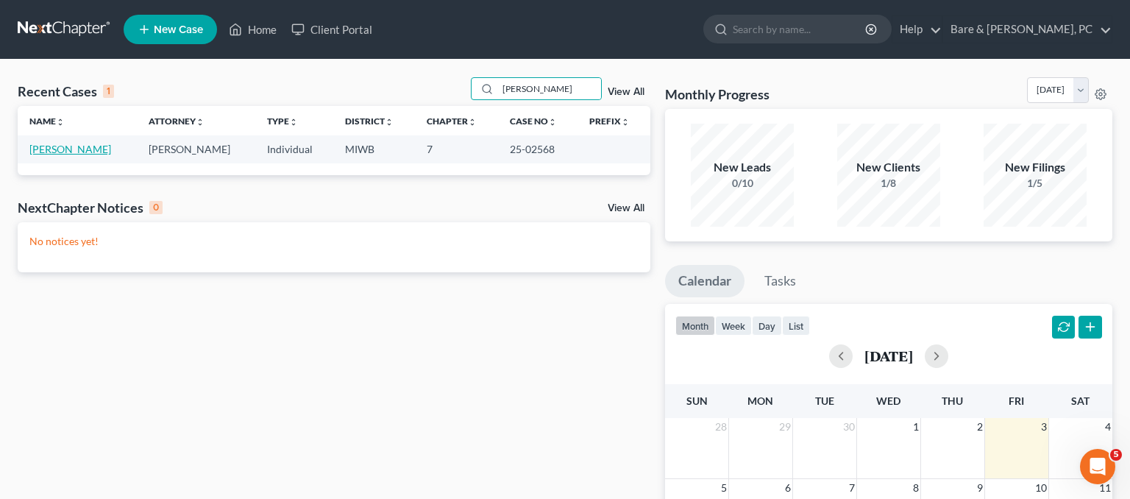
click at [47, 154] on link "Howarth, Leigh" at bounding box center [70, 149] width 82 height 13
select select "0"
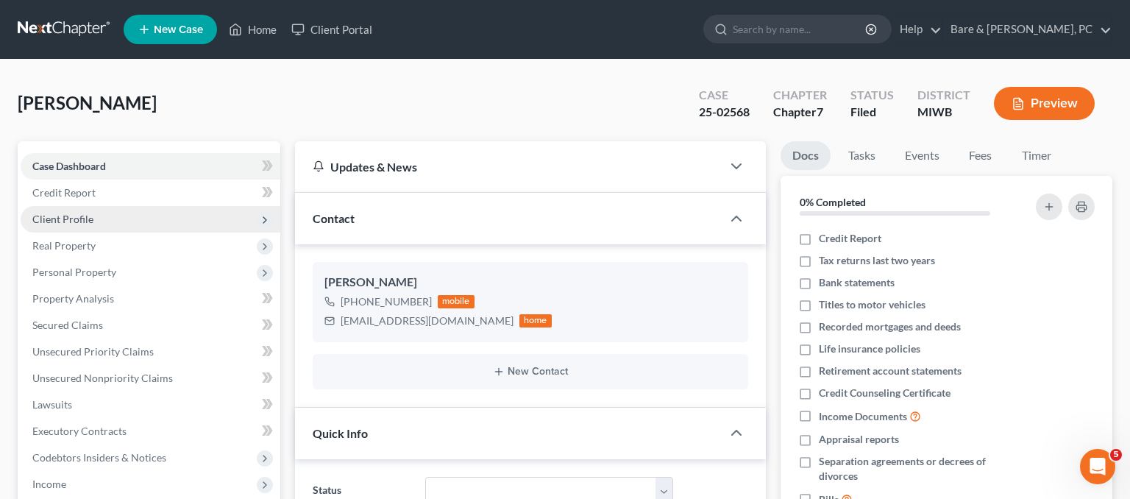
click at [63, 220] on span "Client Profile" at bounding box center [62, 219] width 61 height 13
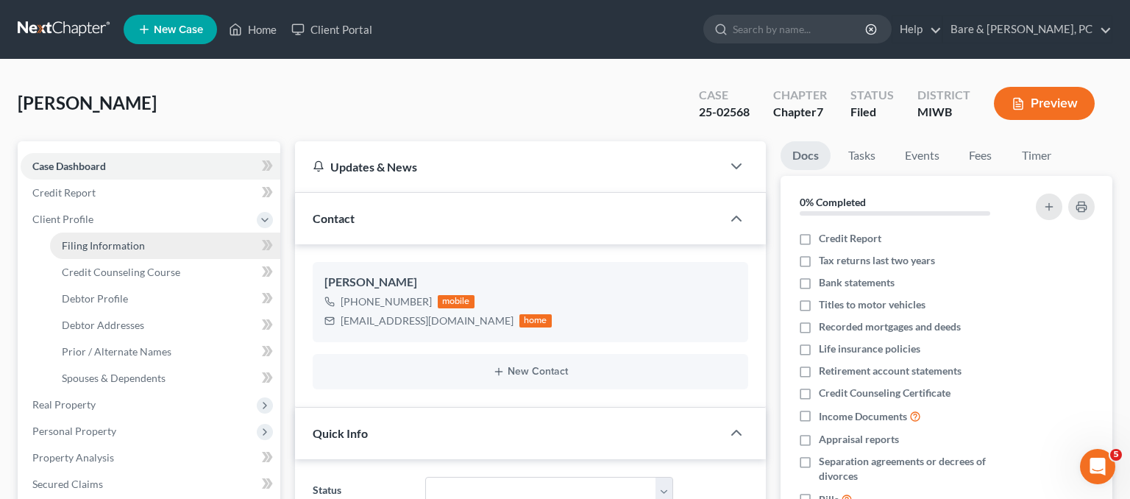
click at [67, 241] on span "Filing Information" at bounding box center [103, 245] width 83 height 13
select select "1"
select select "0"
select select "41"
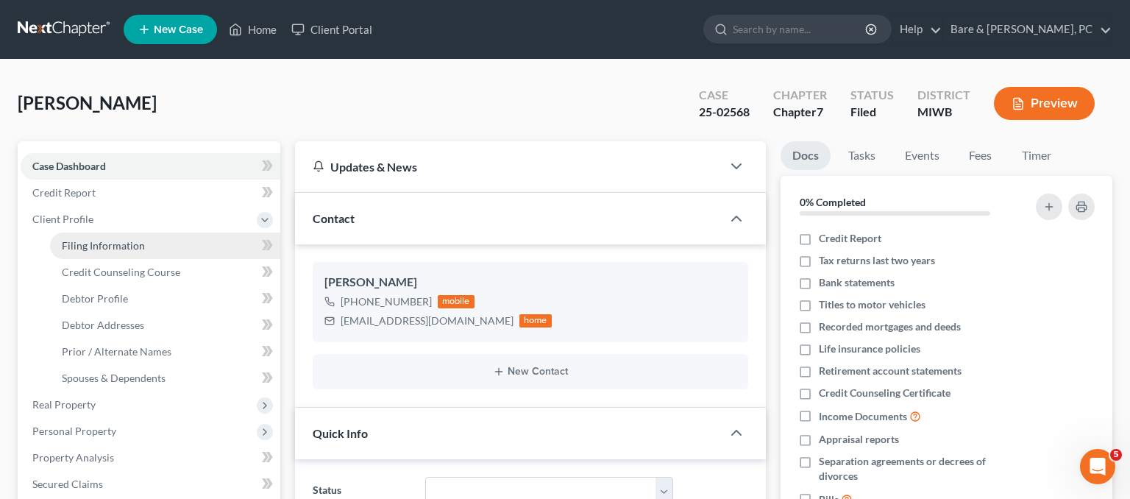
select select "0"
select select "23"
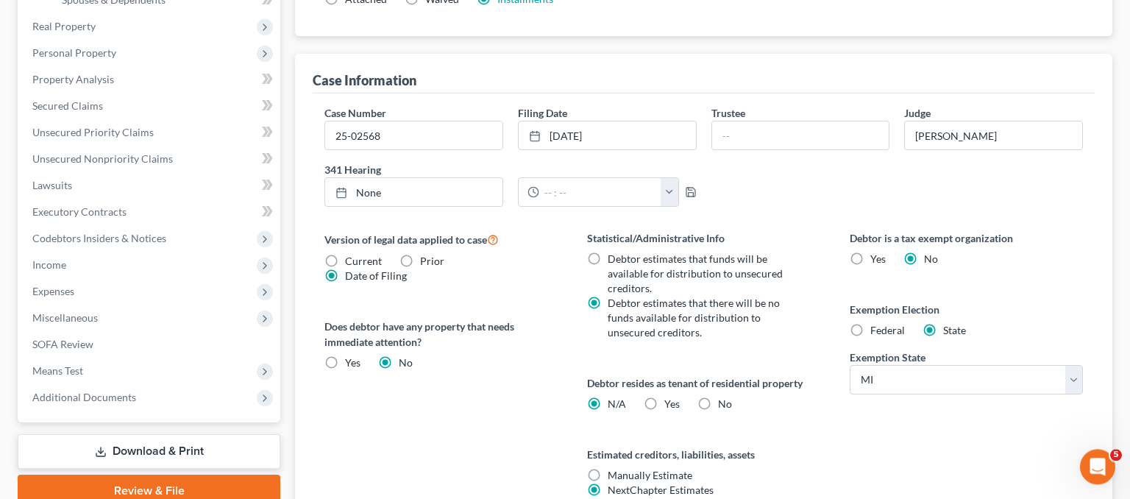
scroll to position [389, 0]
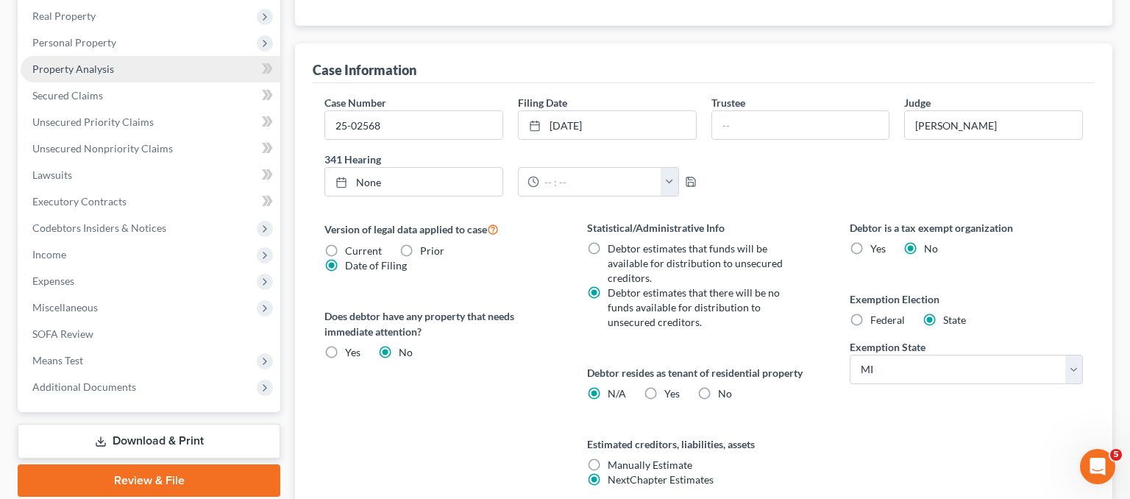
click at [81, 81] on link "Property Analysis" at bounding box center [151, 69] width 260 height 26
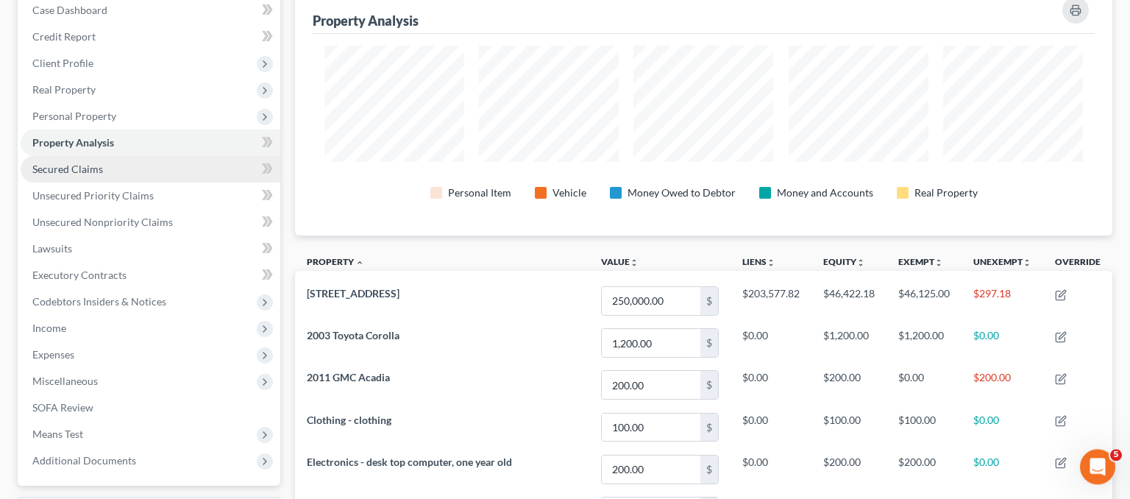
click at [52, 174] on span "Secured Claims" at bounding box center [67, 169] width 71 height 13
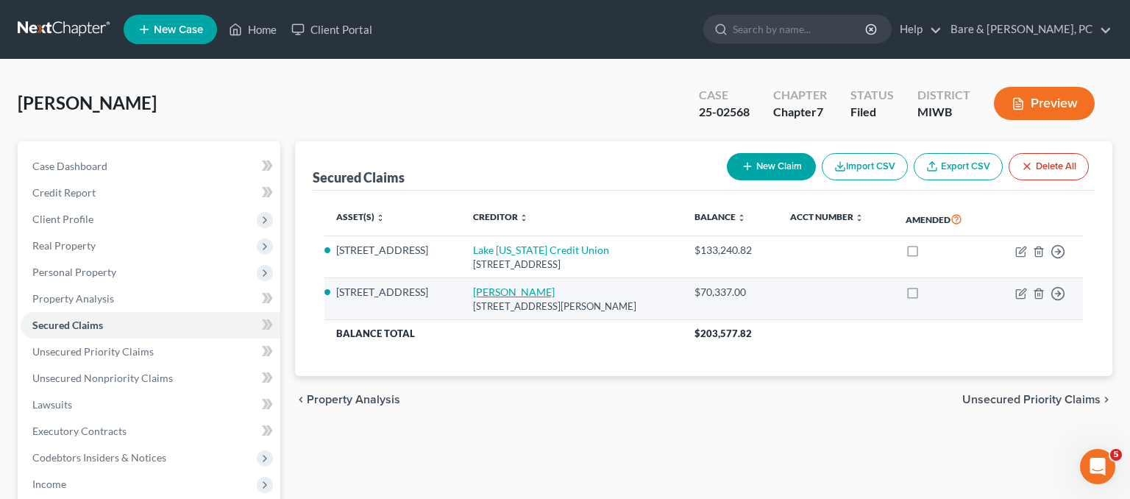
click at [492, 290] on link "Michelle Howarth" at bounding box center [514, 292] width 82 height 13
select select "23"
select select "4"
select select "0"
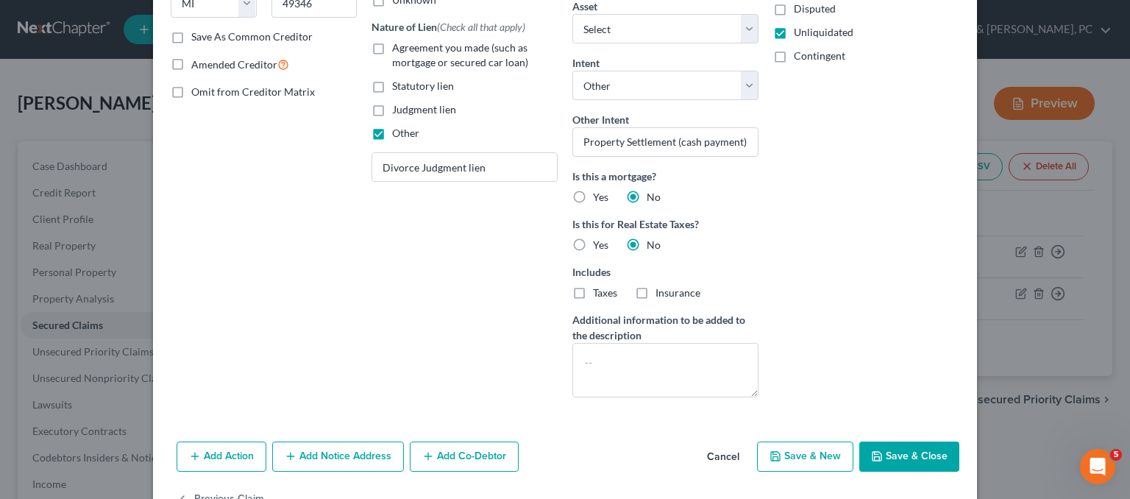
scroll to position [302, 0]
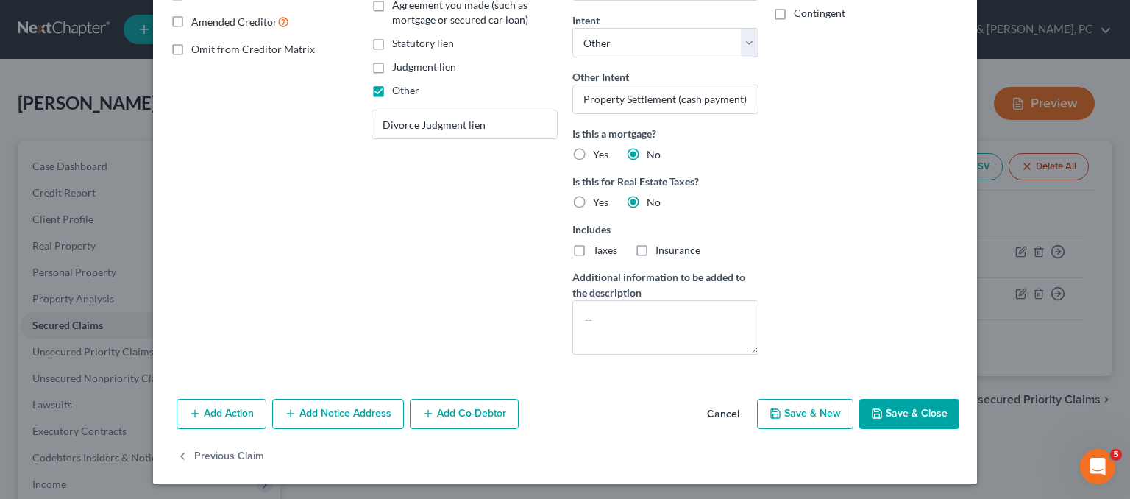
click at [718, 406] on button "Cancel" at bounding box center [723, 414] width 56 height 29
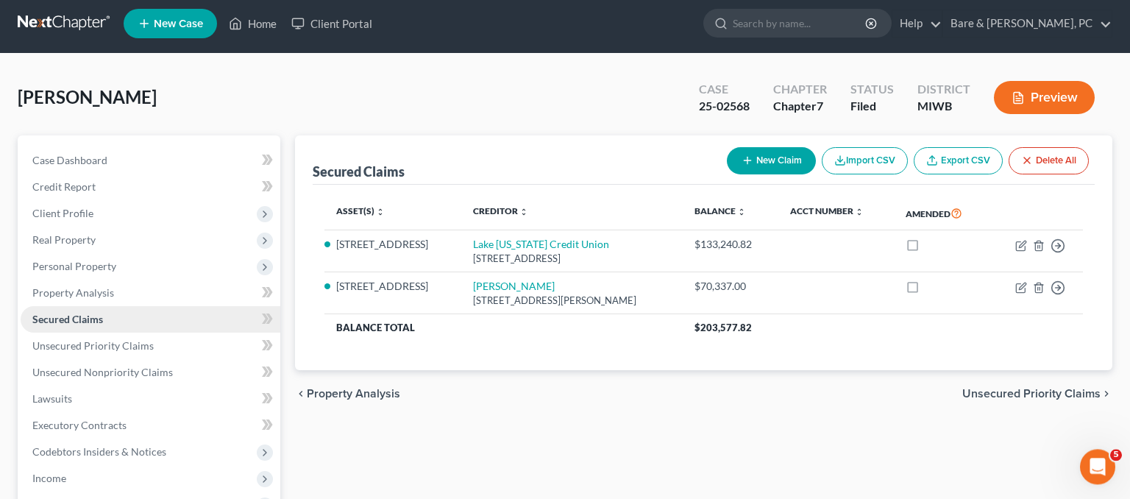
scroll to position [282, 0]
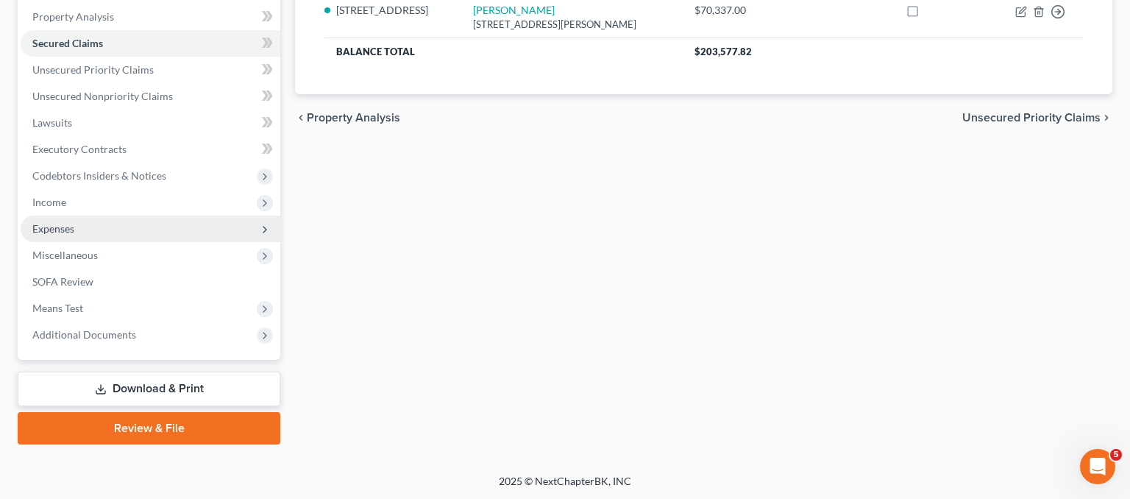
click at [66, 231] on span "Expenses" at bounding box center [53, 228] width 42 height 13
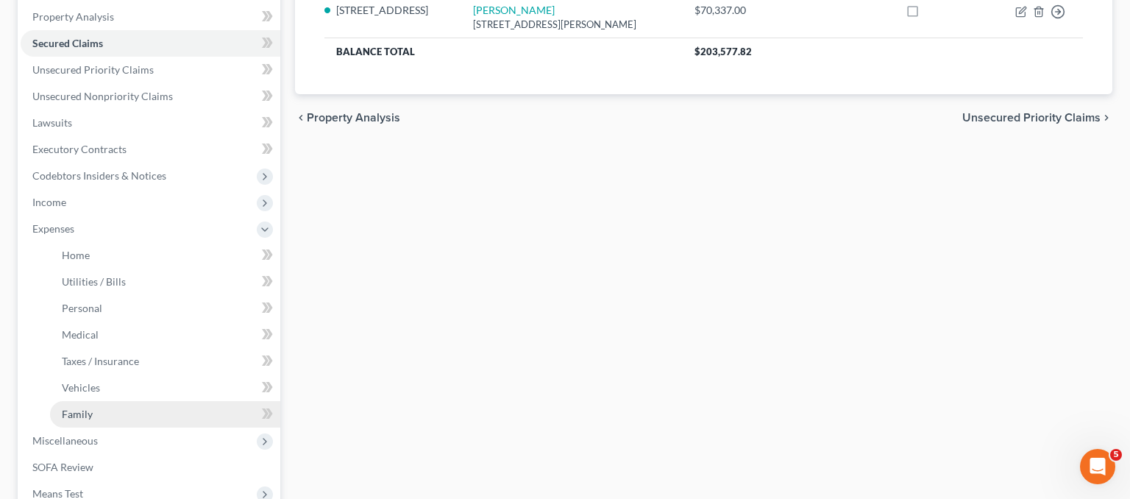
click at [65, 407] on link "Family" at bounding box center [165, 414] width 230 height 26
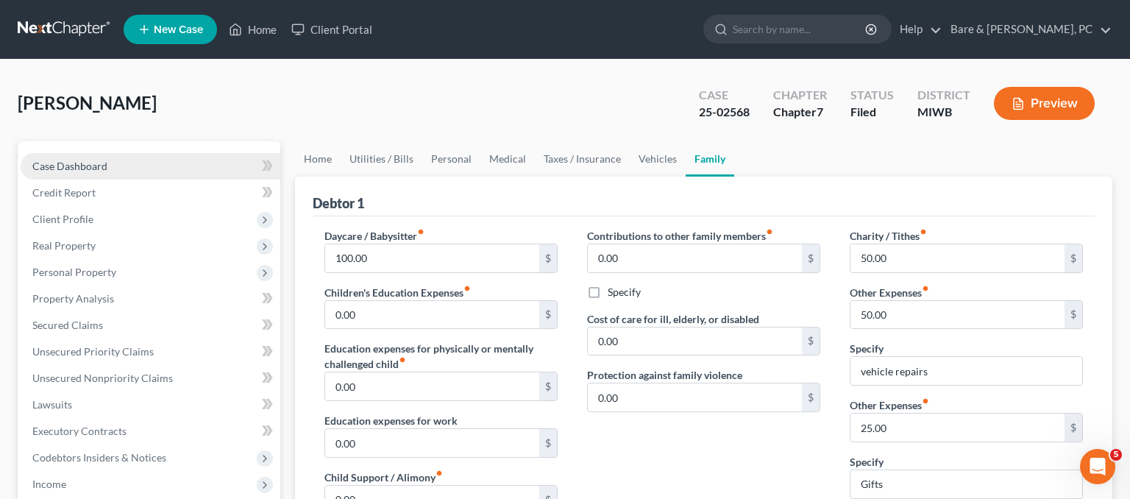
click at [92, 164] on span "Case Dashboard" at bounding box center [69, 166] width 75 height 13
select select "0"
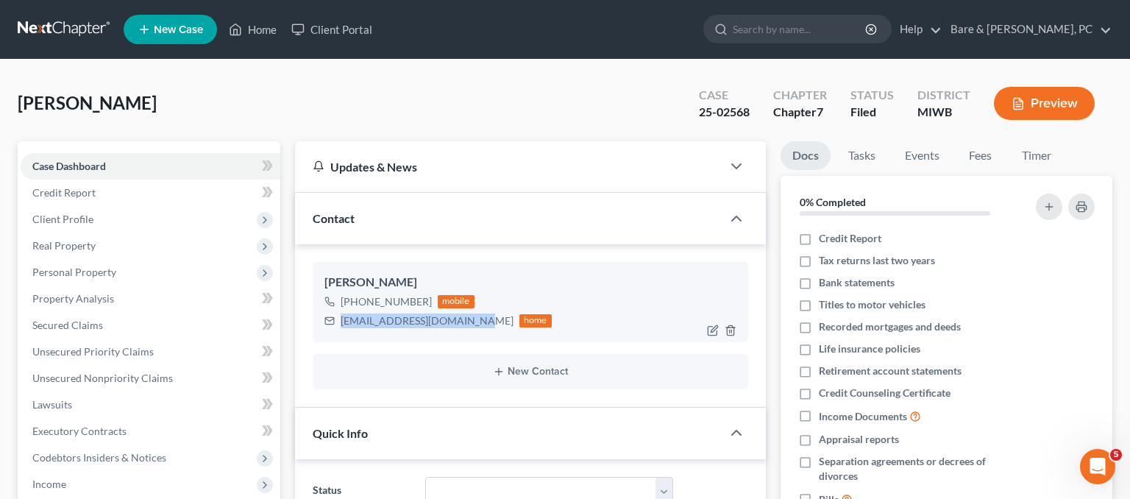
drag, startPoint x: 472, startPoint y: 324, endPoint x: 341, endPoint y: 319, distance: 131.8
click at [341, 319] on div "leighhowarth123@gmail.com" at bounding box center [427, 321] width 173 height 15
copy div "leighhowarth123@gmail.com"
click at [260, 31] on link "Home" at bounding box center [253, 29] width 63 height 26
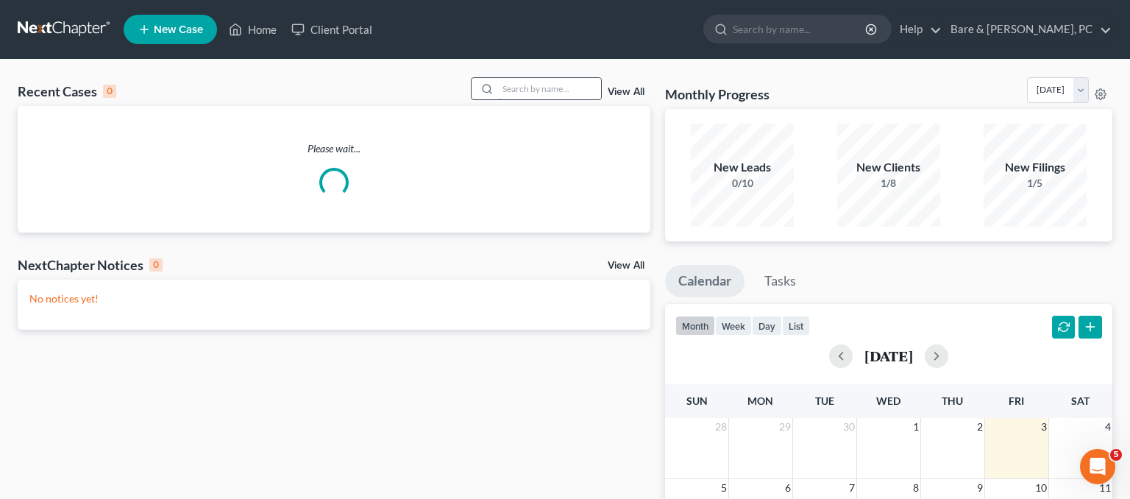
click at [548, 86] on input "search" at bounding box center [549, 88] width 103 height 21
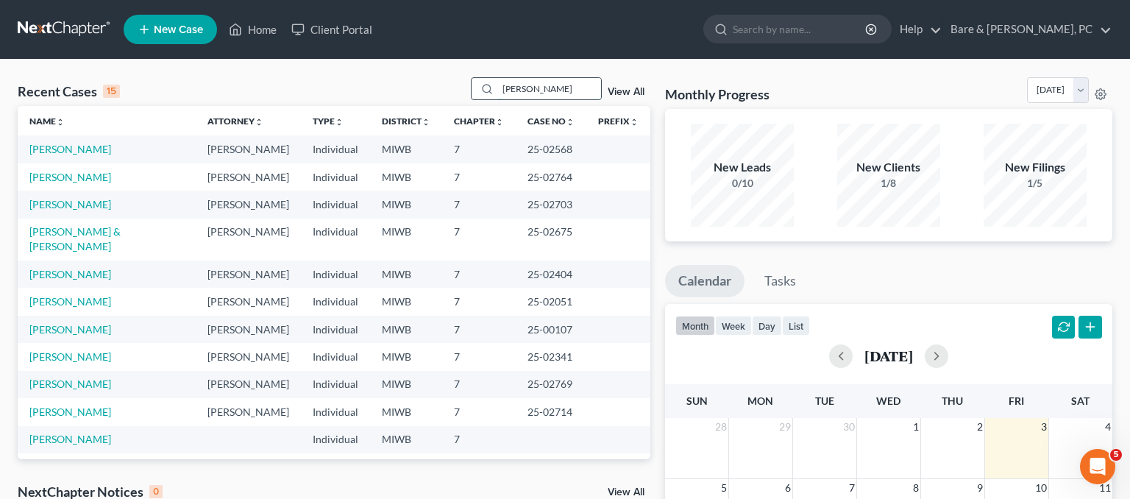
type input "blough"
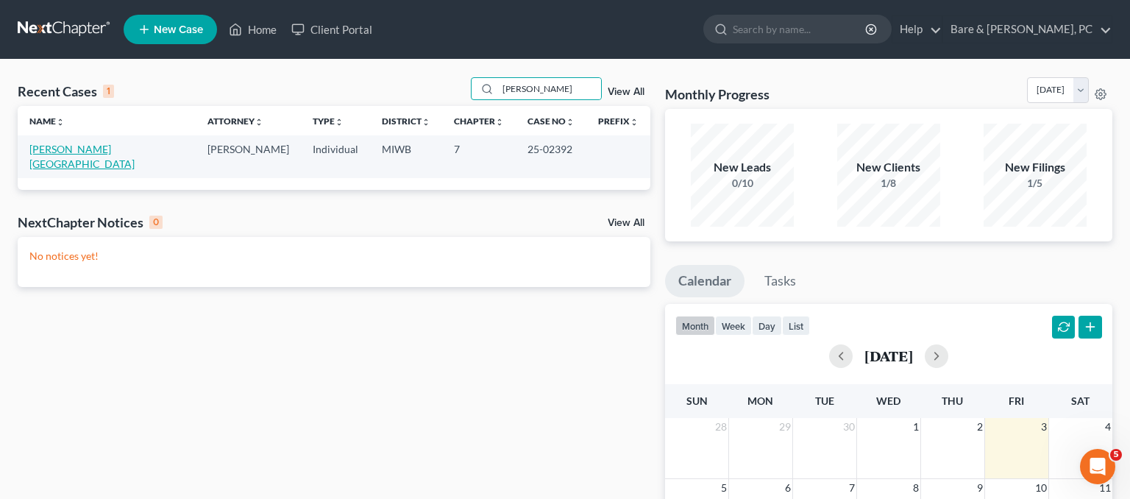
click at [85, 143] on link "Blough, Ramsey" at bounding box center [81, 156] width 105 height 27
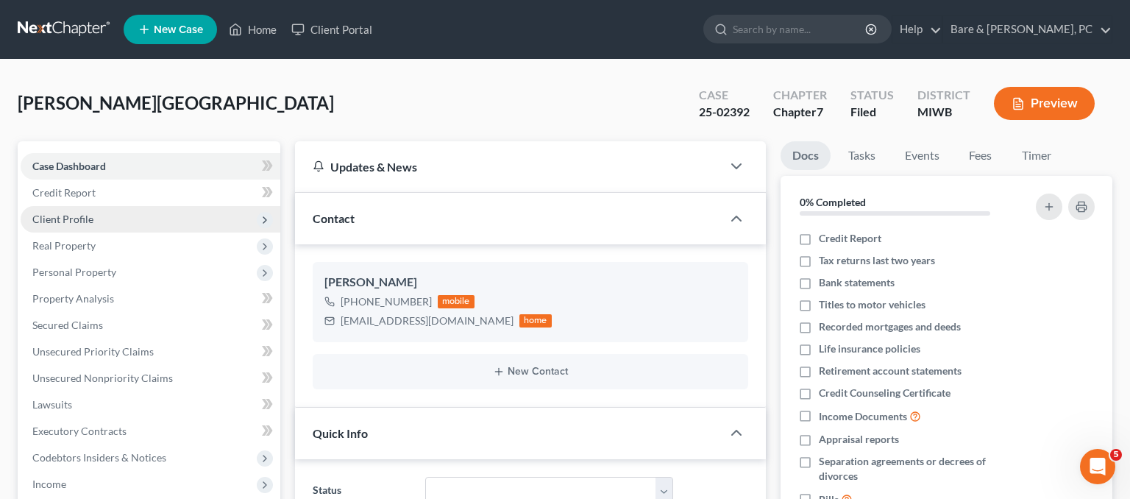
click at [93, 218] on span "Client Profile" at bounding box center [151, 219] width 260 height 26
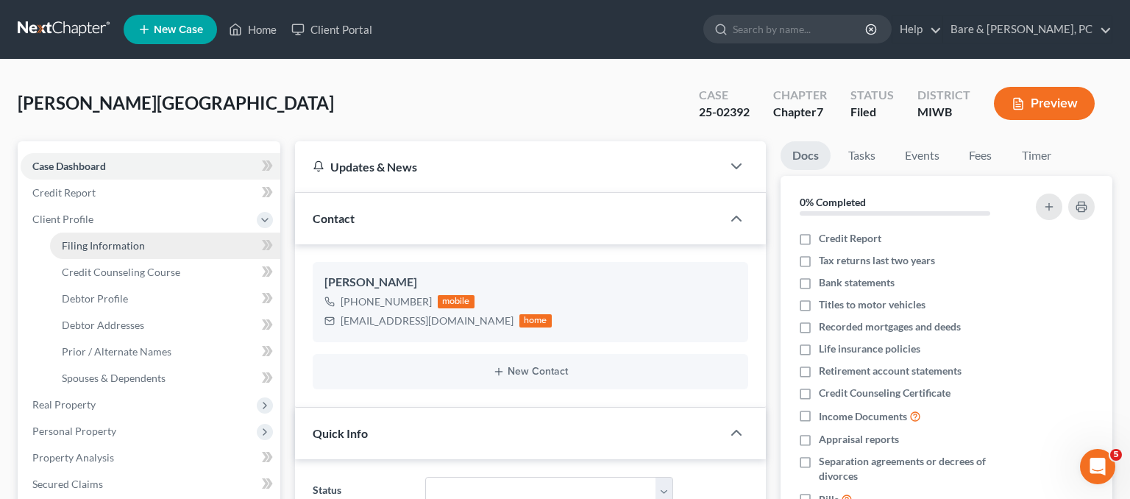
click at [96, 237] on link "Filing Information" at bounding box center [165, 246] width 230 height 26
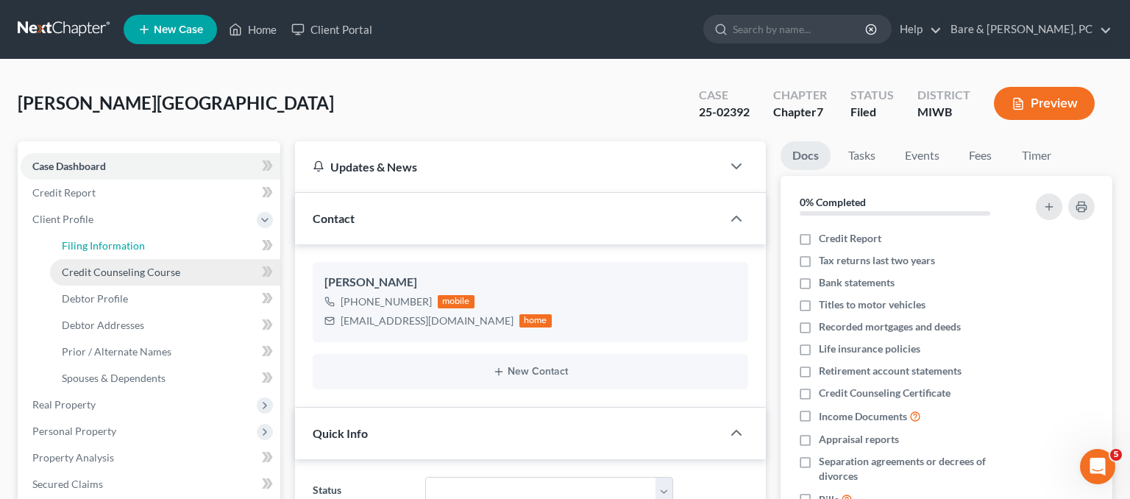
select select "1"
select select "0"
select select "41"
select select "0"
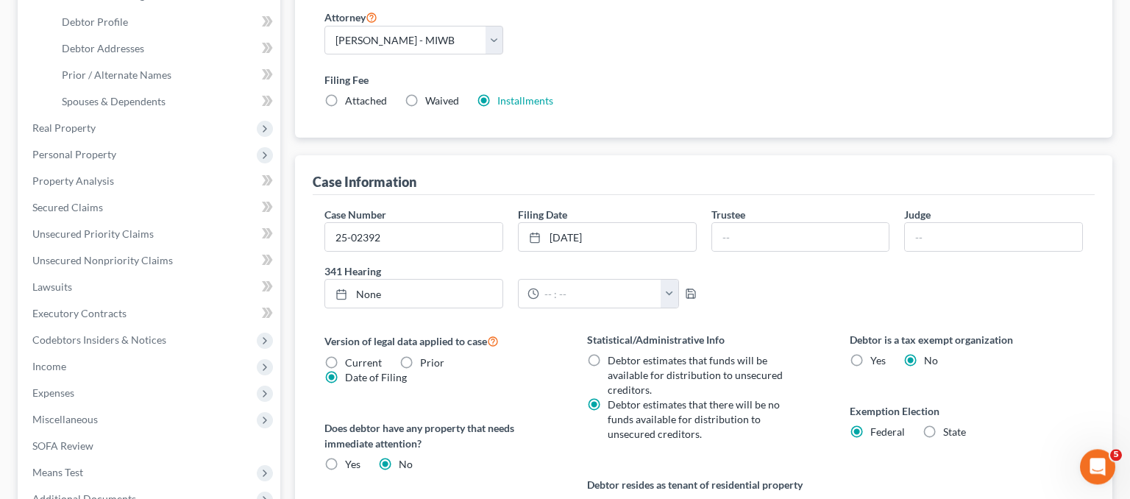
scroll to position [311, 0]
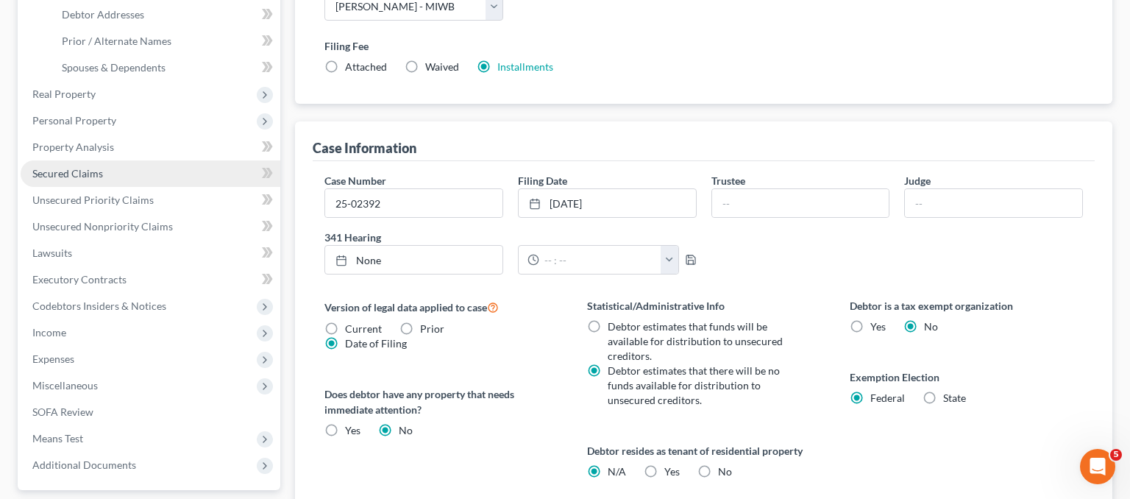
click at [107, 171] on link "Secured Claims" at bounding box center [151, 173] width 260 height 26
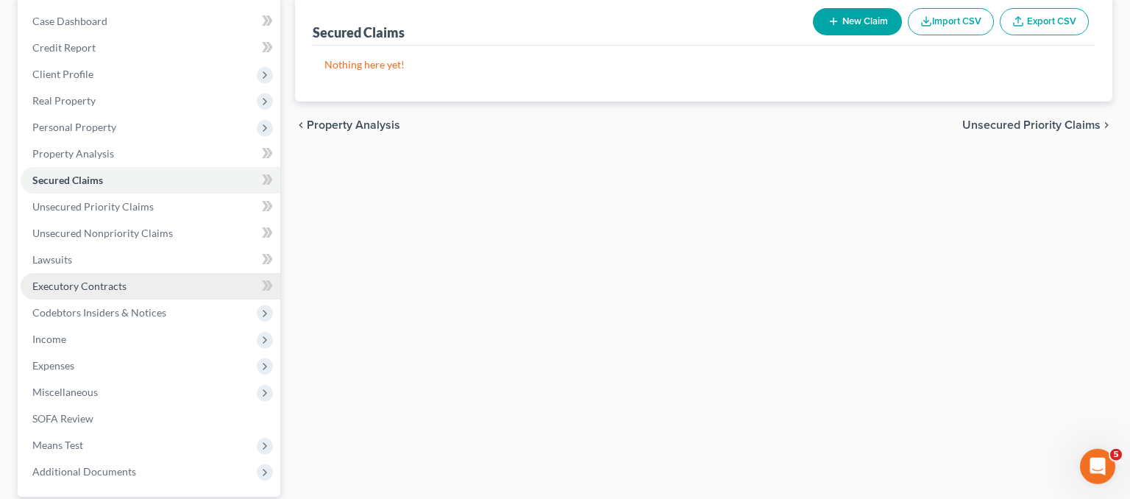
scroll to position [155, 0]
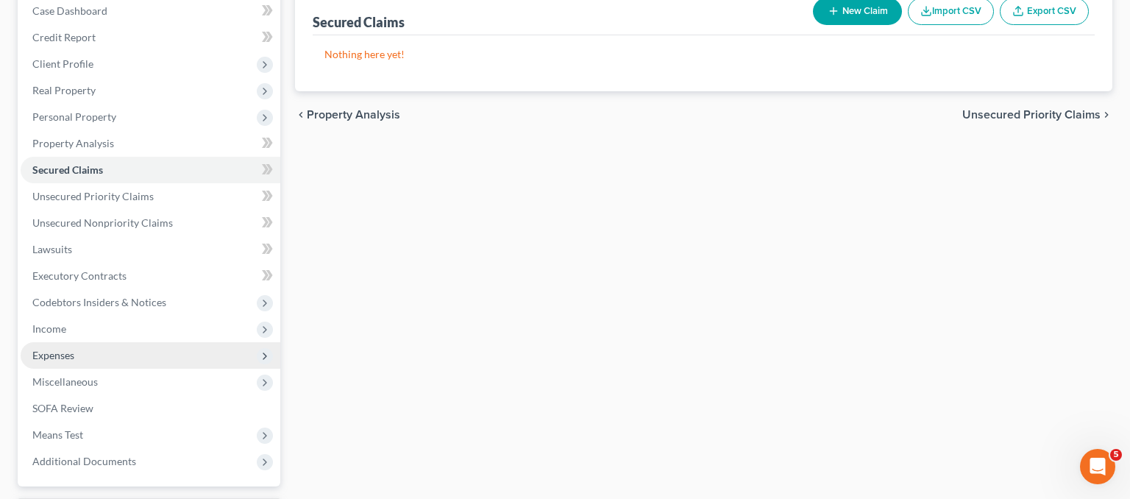
click at [62, 361] on span "Expenses" at bounding box center [151, 355] width 260 height 26
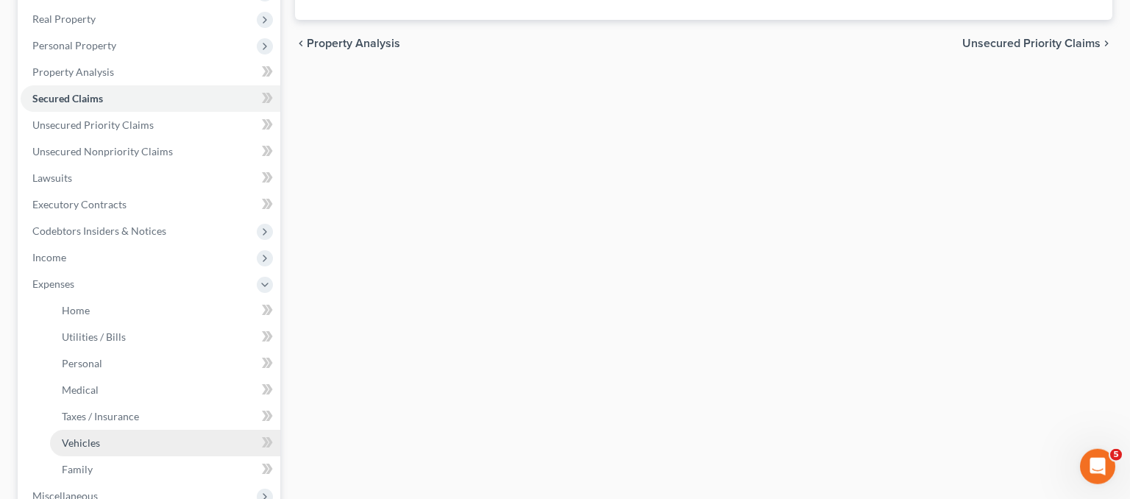
scroll to position [311, 0]
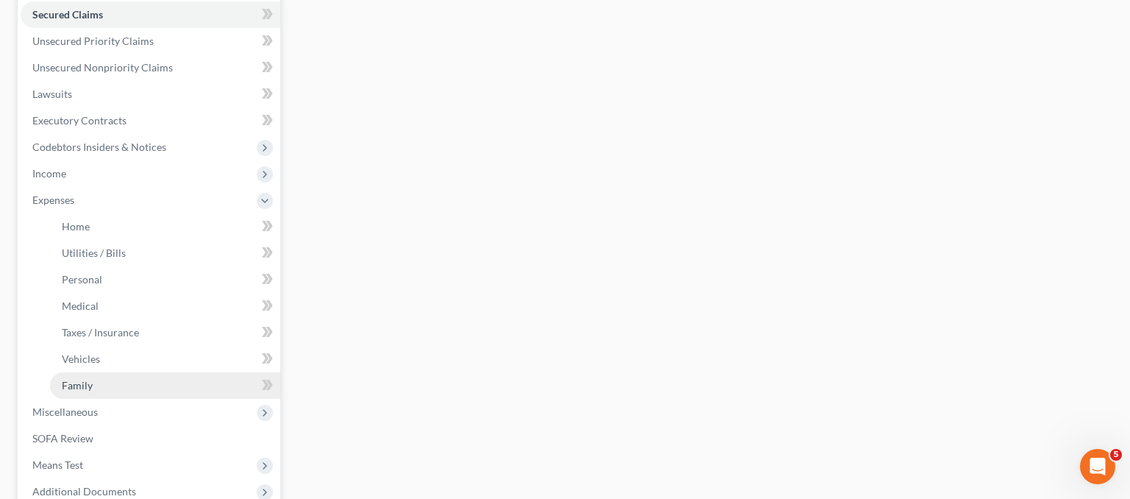
click at [81, 381] on span "Family" at bounding box center [77, 385] width 31 height 13
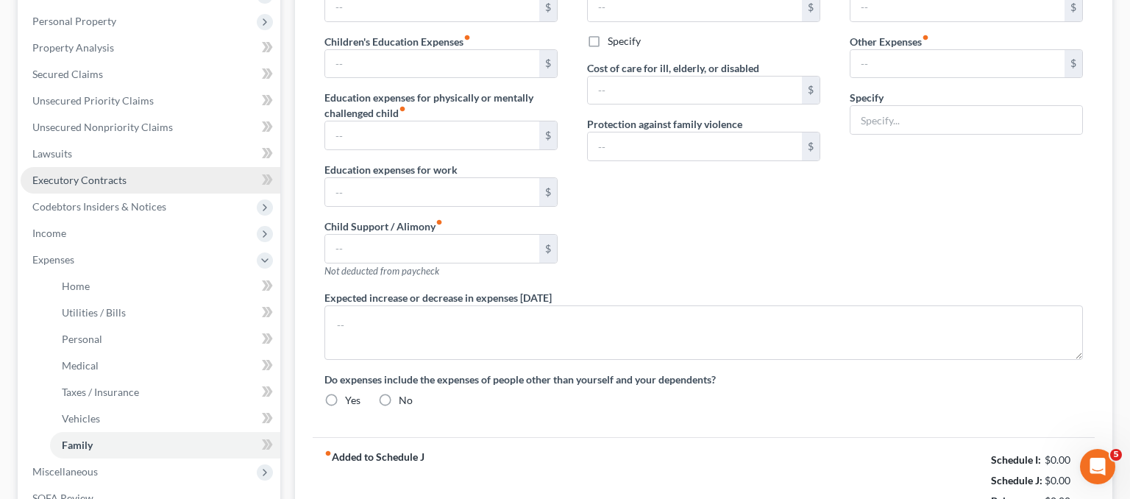
type input "150.00"
type input "0.00"
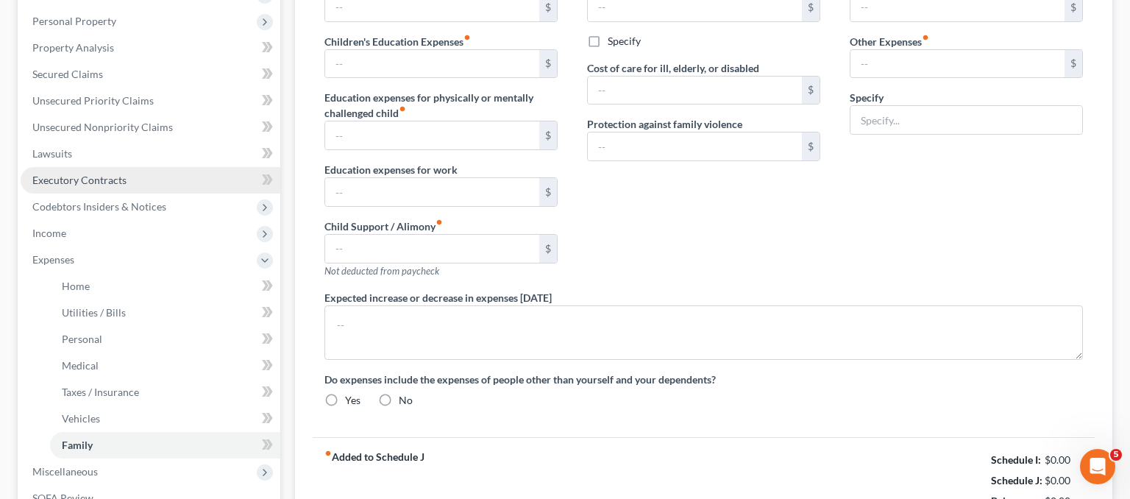
type input "0.00"
type input "50.00"
type input "75.00"
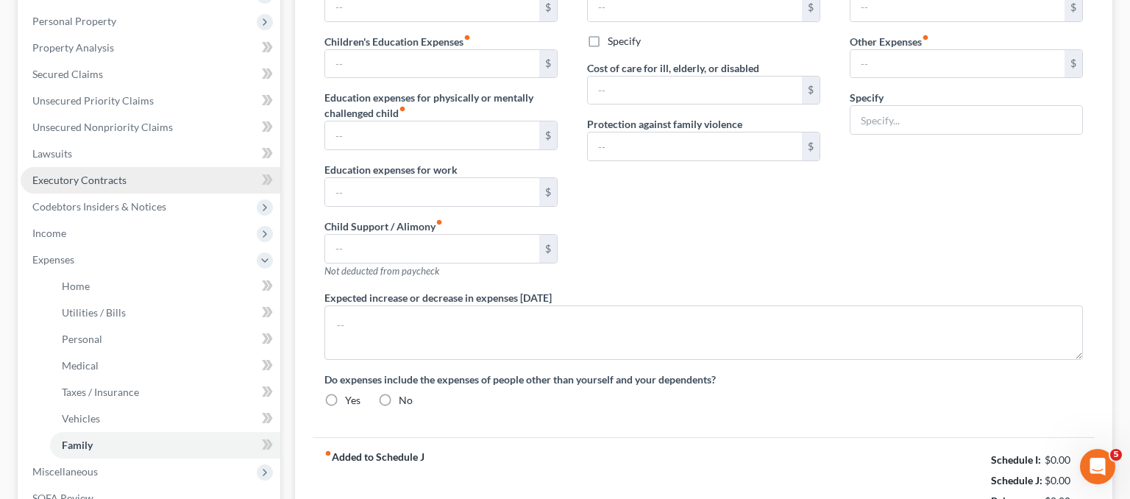
type input "diapers and wipes"
radio input "true"
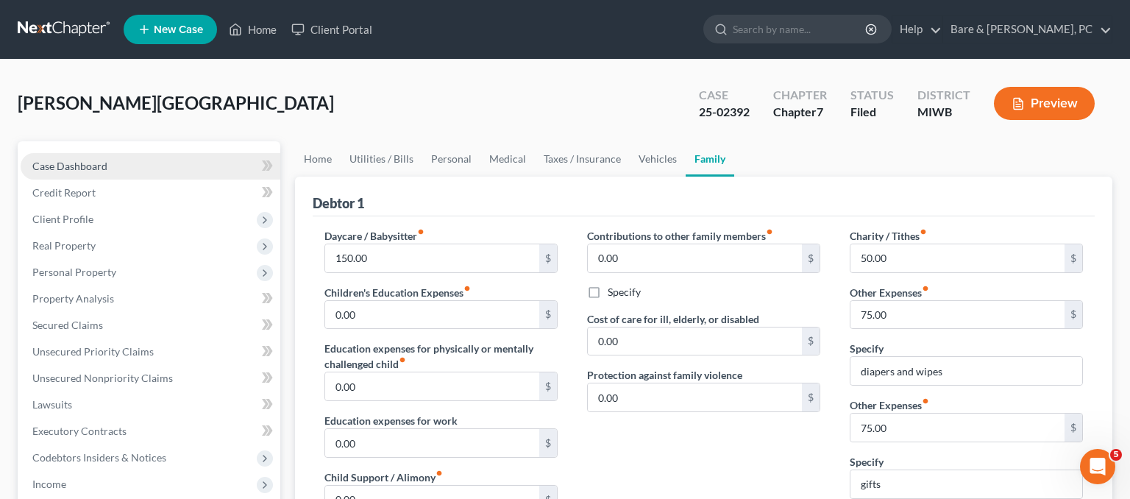
click at [127, 168] on link "Case Dashboard" at bounding box center [151, 166] width 260 height 26
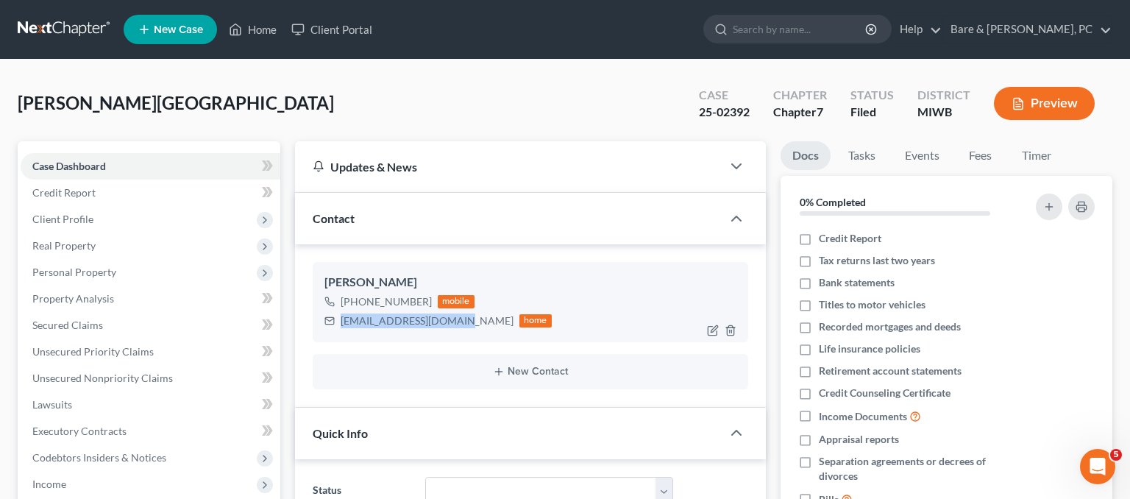
drag, startPoint x: 461, startPoint y: 318, endPoint x: 339, endPoint y: 318, distance: 121.4
click at [339, 318] on div "ramseyblough@gmail.com home" at bounding box center [438, 320] width 227 height 19
copy div "ramseyblough@gmail.com"
